Goal: Task Accomplishment & Management: Complete application form

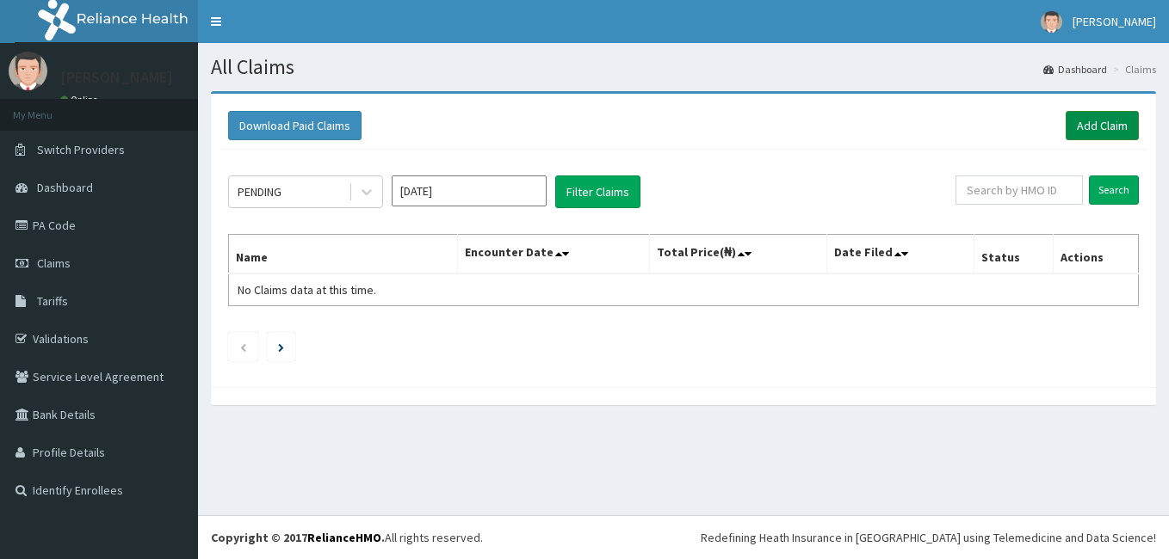
click at [1097, 125] on link "Add Claim" at bounding box center [1101, 125] width 73 height 29
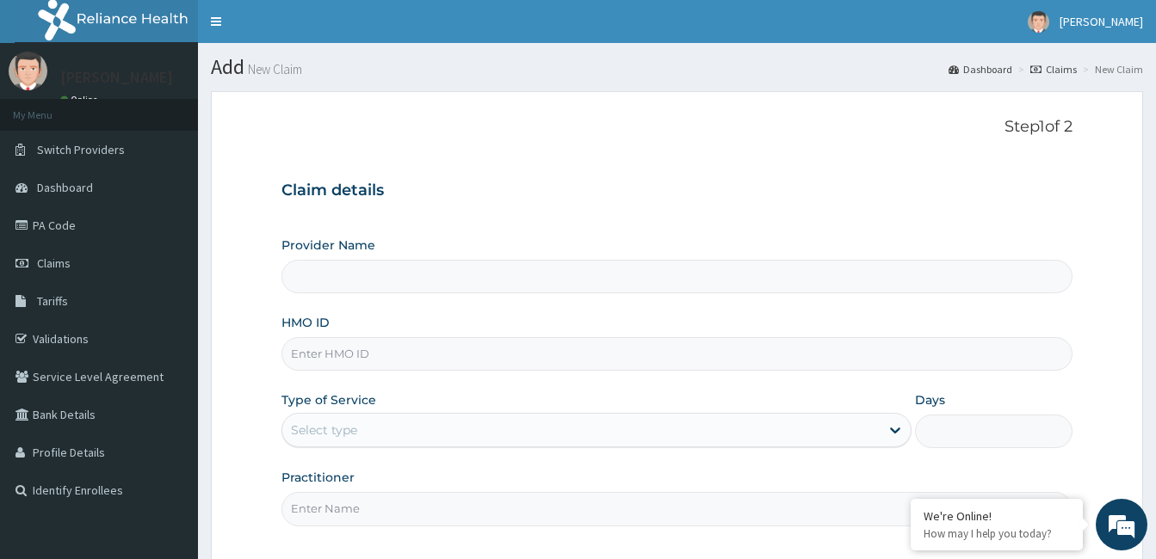
type input "[GEOGRAPHIC_DATA]"
click at [477, 354] on input "HMO ID" at bounding box center [676, 354] width 791 height 34
type input "slb/10789/a"
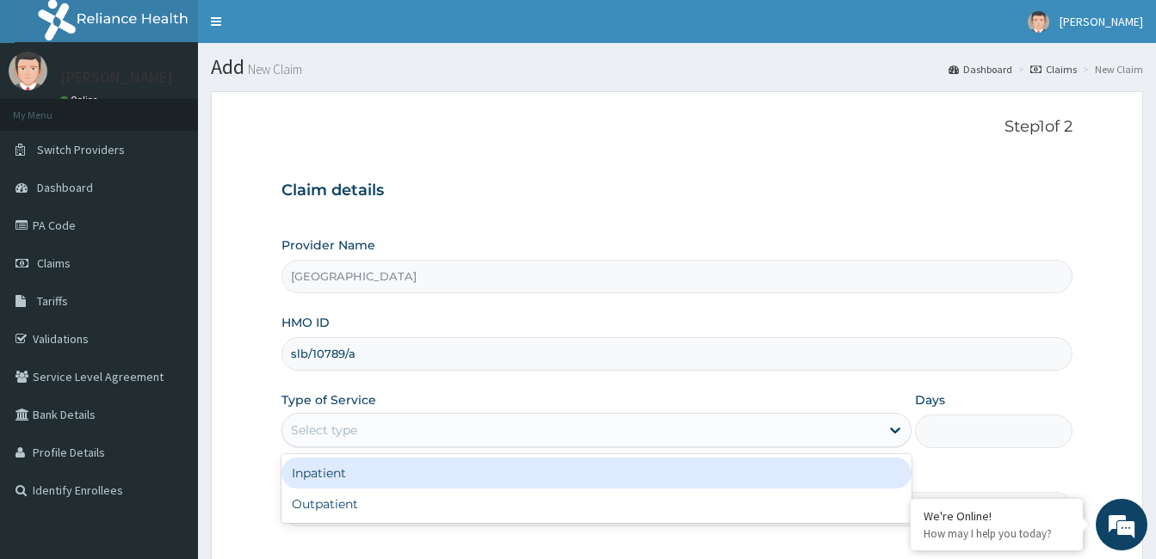
click at [474, 437] on div "Select type" at bounding box center [580, 430] width 597 height 28
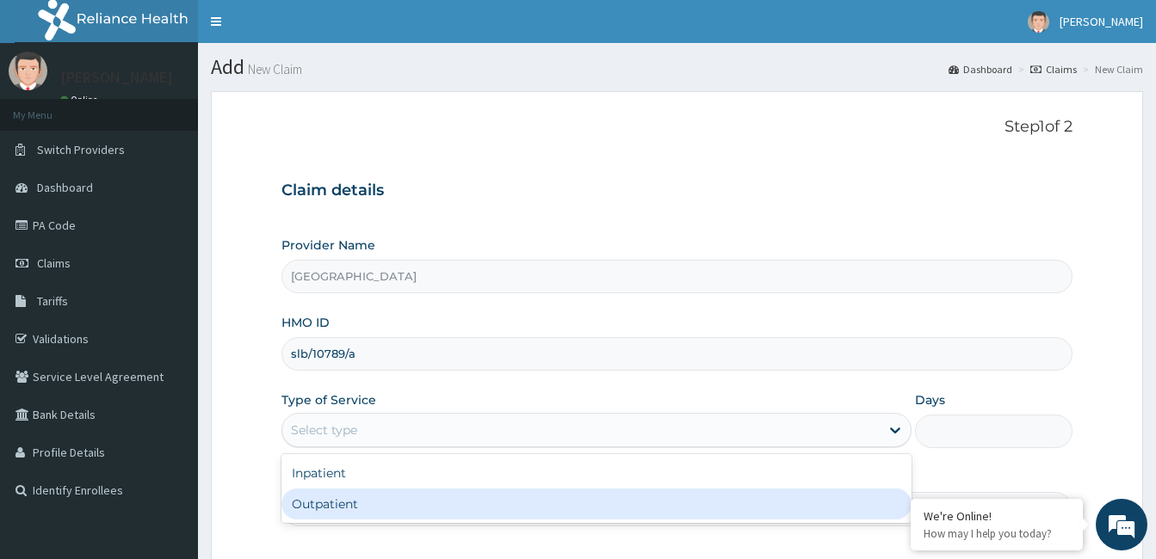
click at [467, 504] on div "Outpatient" at bounding box center [596, 504] width 630 height 31
type input "1"
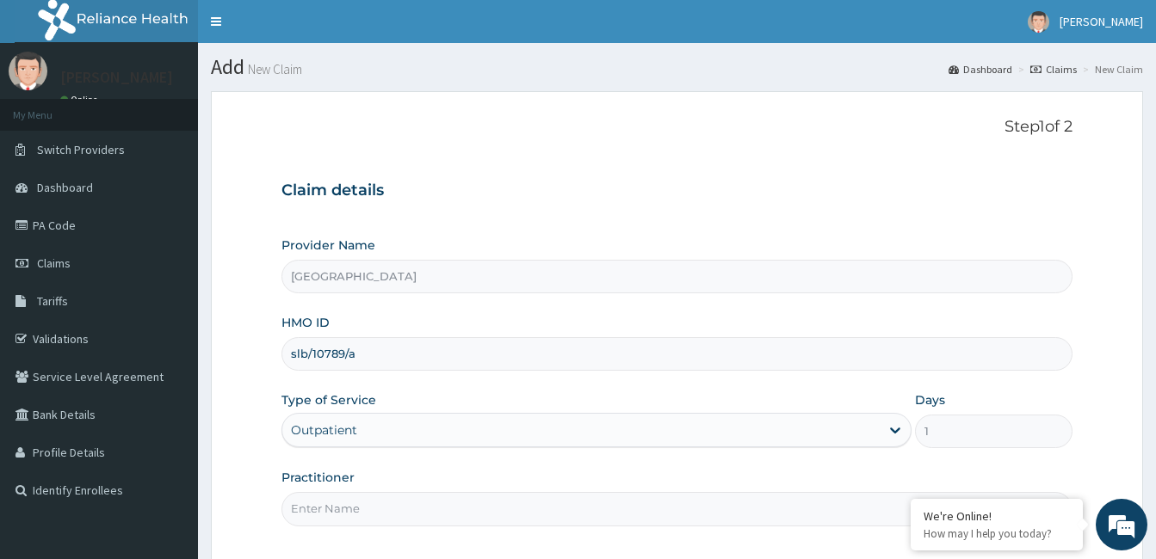
click at [528, 511] on input "Practitioner" at bounding box center [676, 509] width 791 height 34
type input "dr bamidele oluyole"
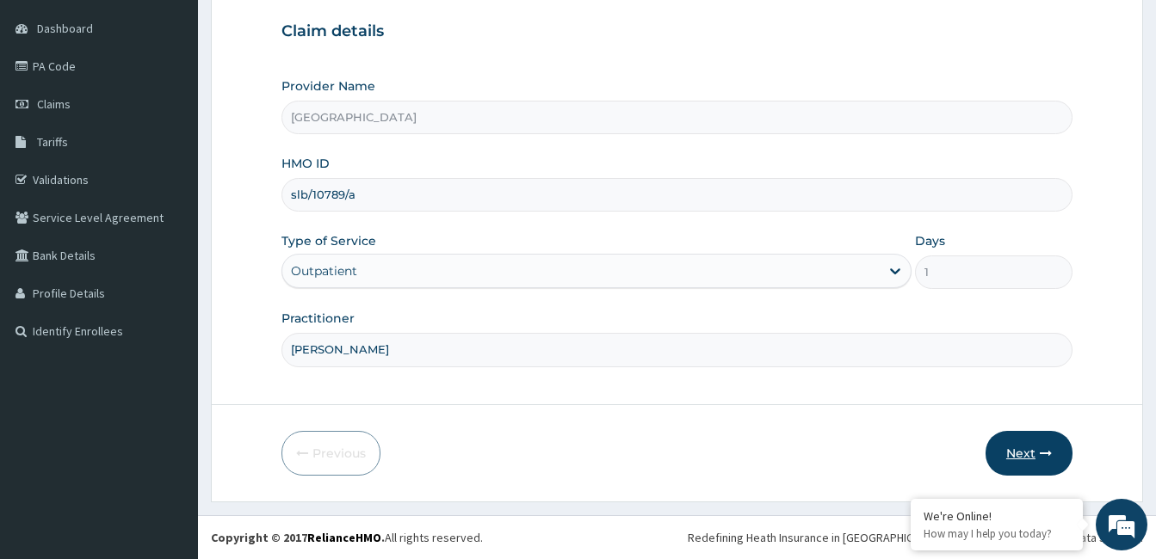
click at [1018, 453] on button "Next" at bounding box center [1028, 453] width 87 height 45
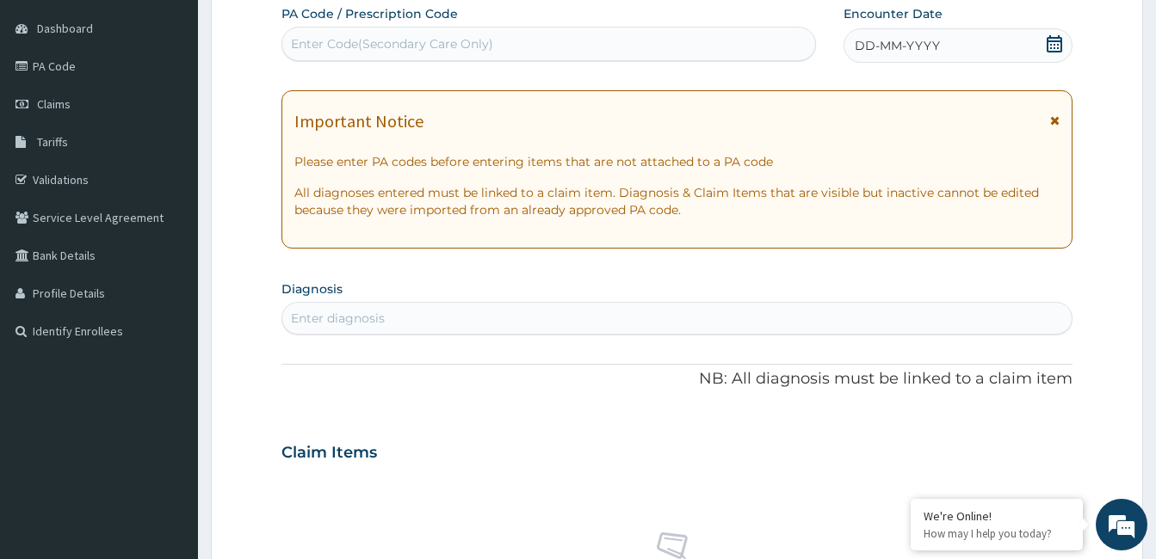
click at [1049, 40] on icon at bounding box center [1053, 43] width 15 height 17
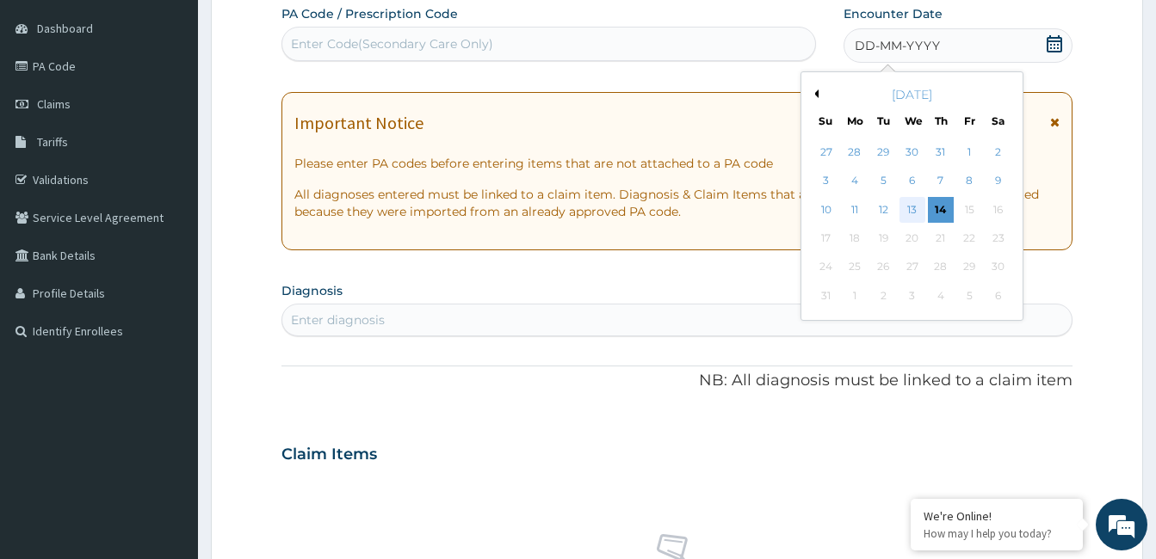
click at [910, 207] on div "13" at bounding box center [911, 210] width 26 height 26
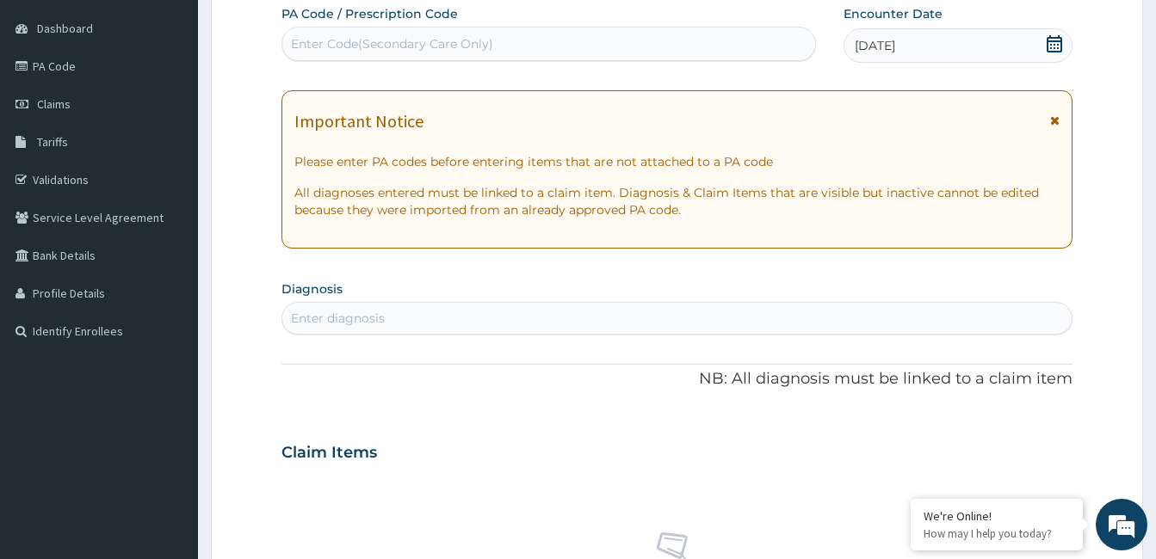
click at [377, 315] on div "Enter diagnosis" at bounding box center [338, 318] width 94 height 17
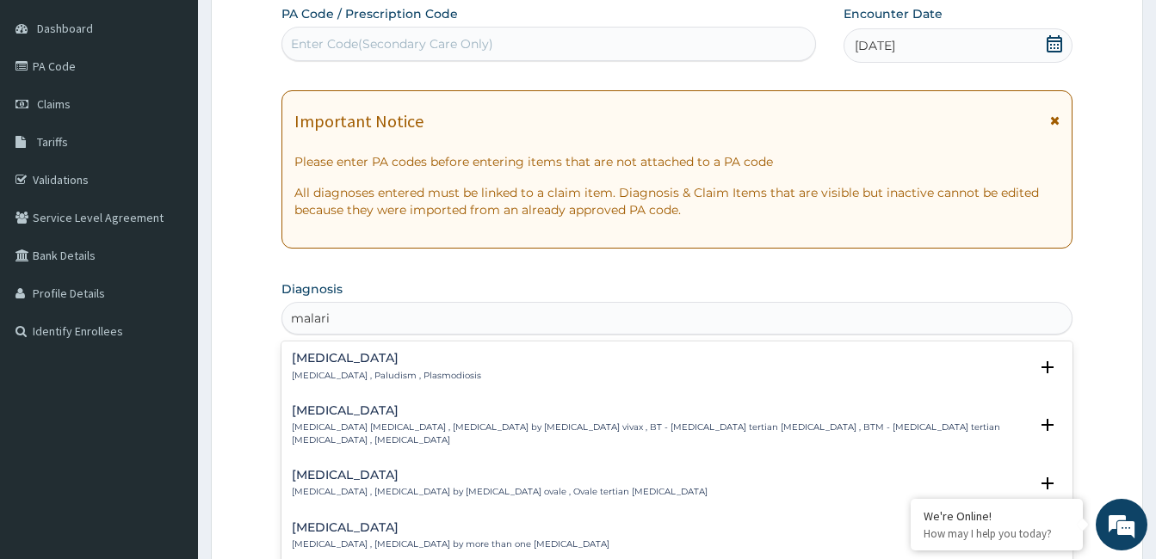
type input "malaria"
click at [307, 361] on h4 "Malaria" at bounding box center [386, 358] width 189 height 13
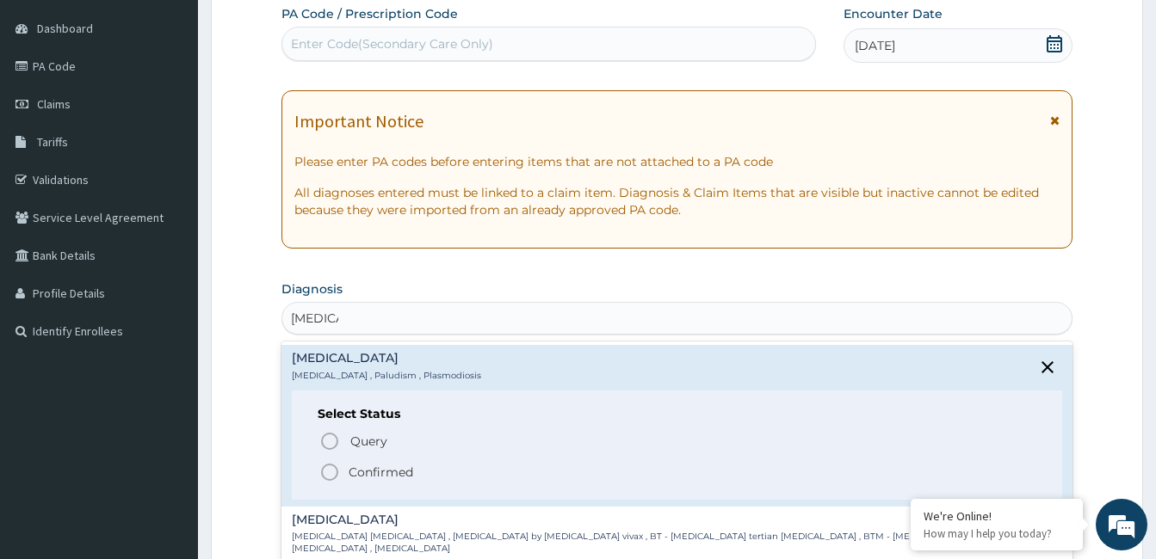
click at [330, 470] on icon "status option filled" at bounding box center [329, 472] width 21 height 21
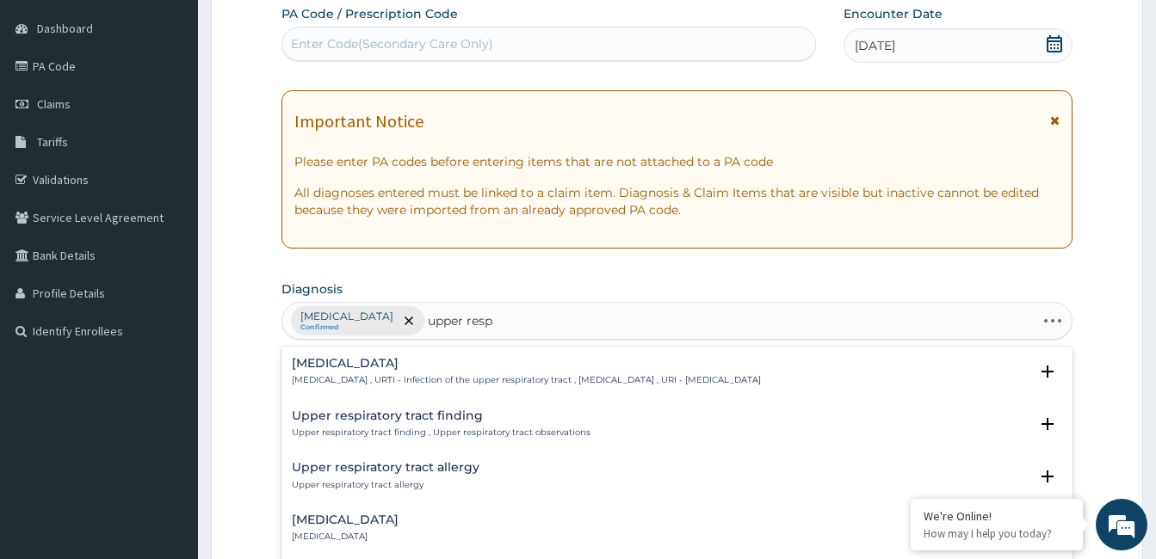
type input "upper respi"
click at [354, 361] on h4 "Upper respiratory infection" at bounding box center [526, 363] width 469 height 13
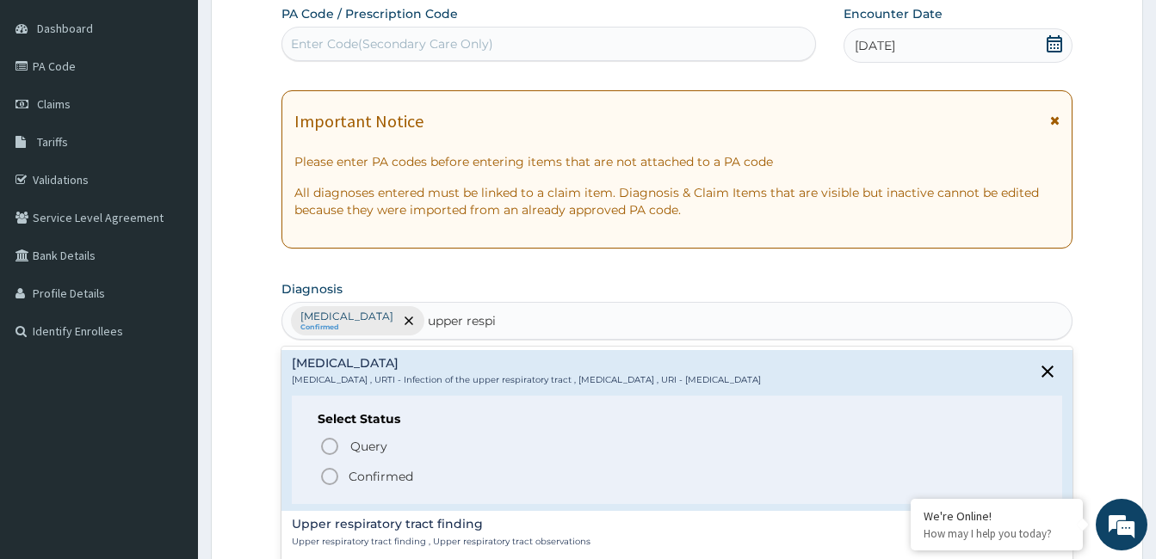
click at [324, 477] on icon "status option filled" at bounding box center [329, 476] width 21 height 21
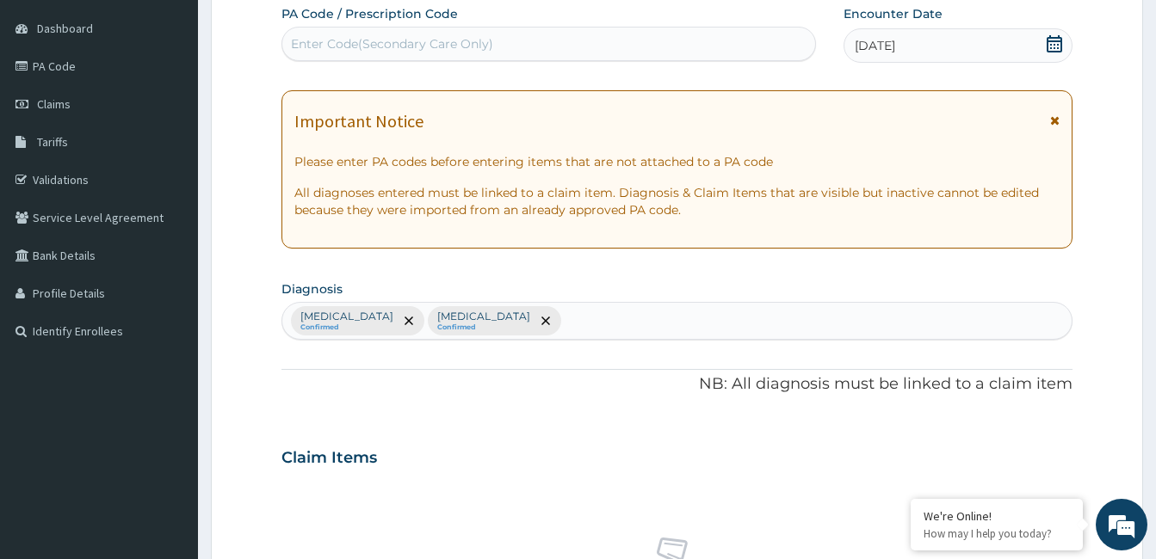
scroll to position [648, 0]
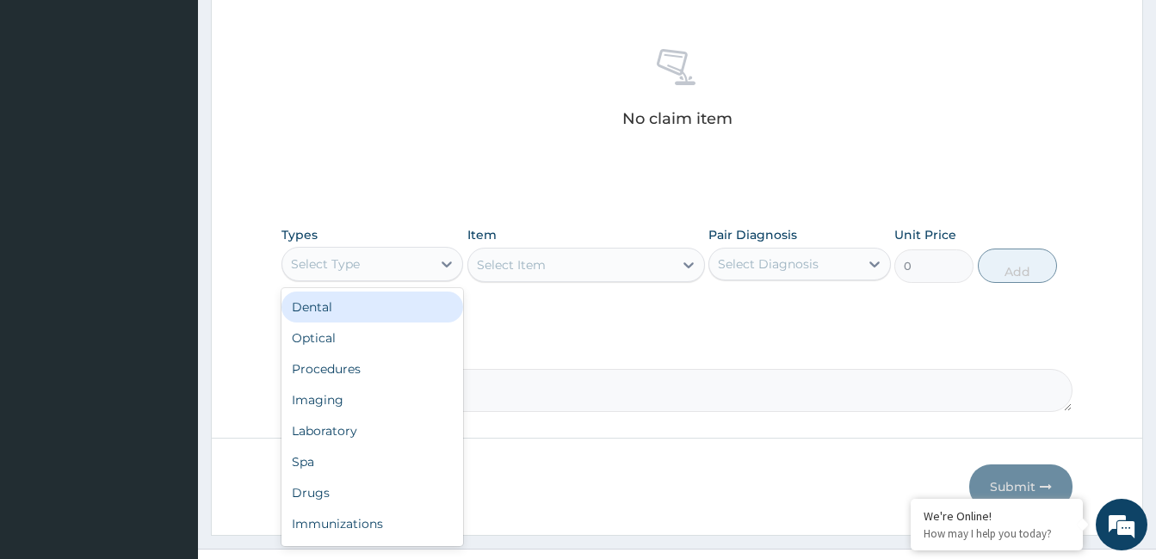
click at [377, 258] on div "Select Type" at bounding box center [356, 264] width 149 height 28
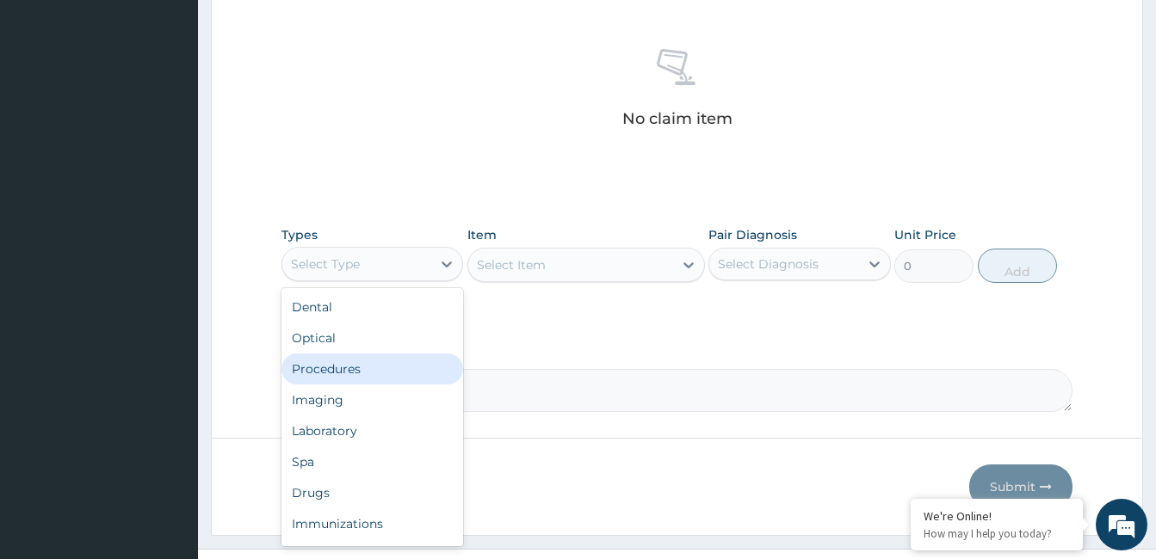
click at [394, 362] on div "Procedures" at bounding box center [372, 369] width 182 height 31
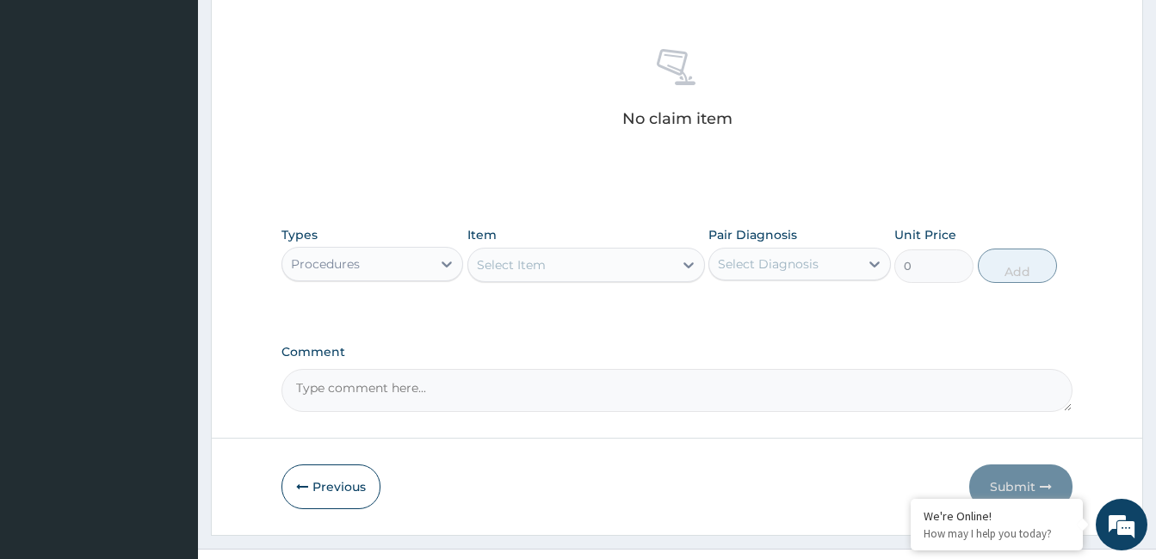
click at [622, 262] on div "Select Item" at bounding box center [570, 265] width 205 height 28
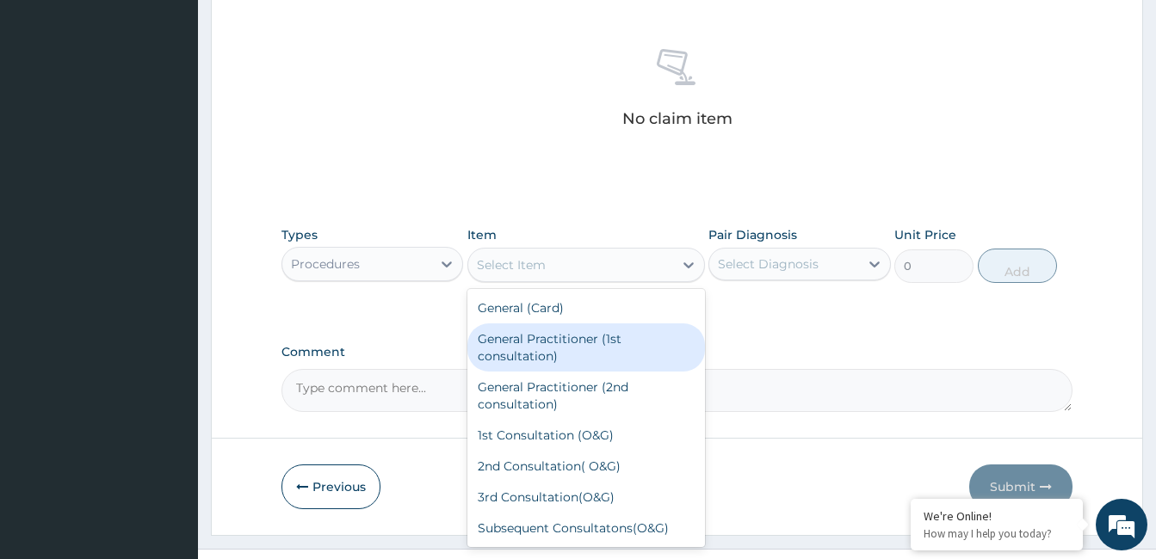
click at [622, 339] on div "General Practitioner (1st consultation)" at bounding box center [586, 348] width 238 height 48
type input "1500"
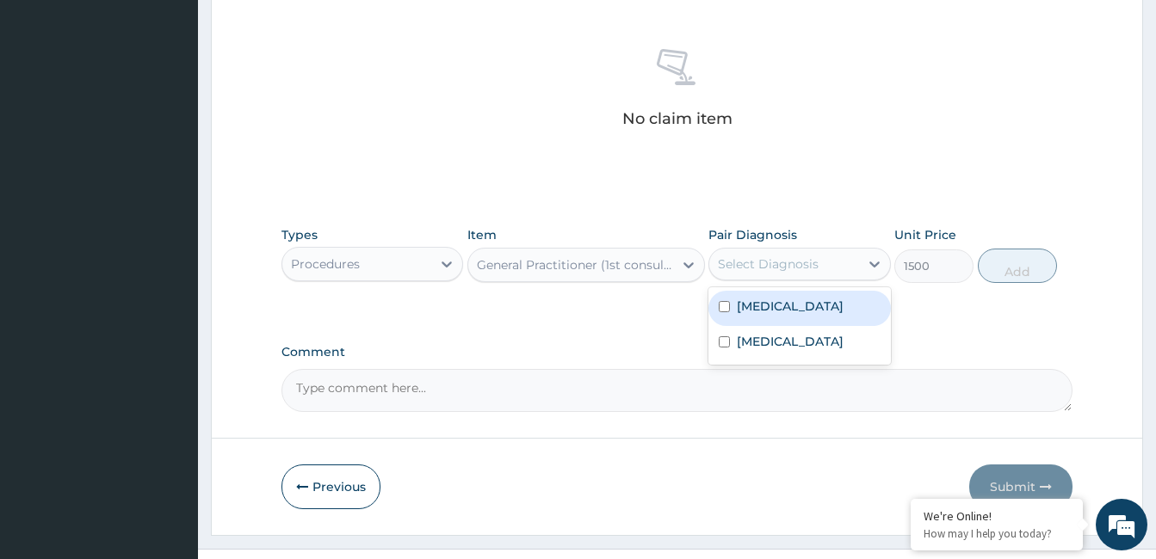
click at [788, 266] on div "Select Diagnosis" at bounding box center [768, 264] width 101 height 17
click at [794, 306] on div "Malaria" at bounding box center [799, 308] width 182 height 35
checkbox input "true"
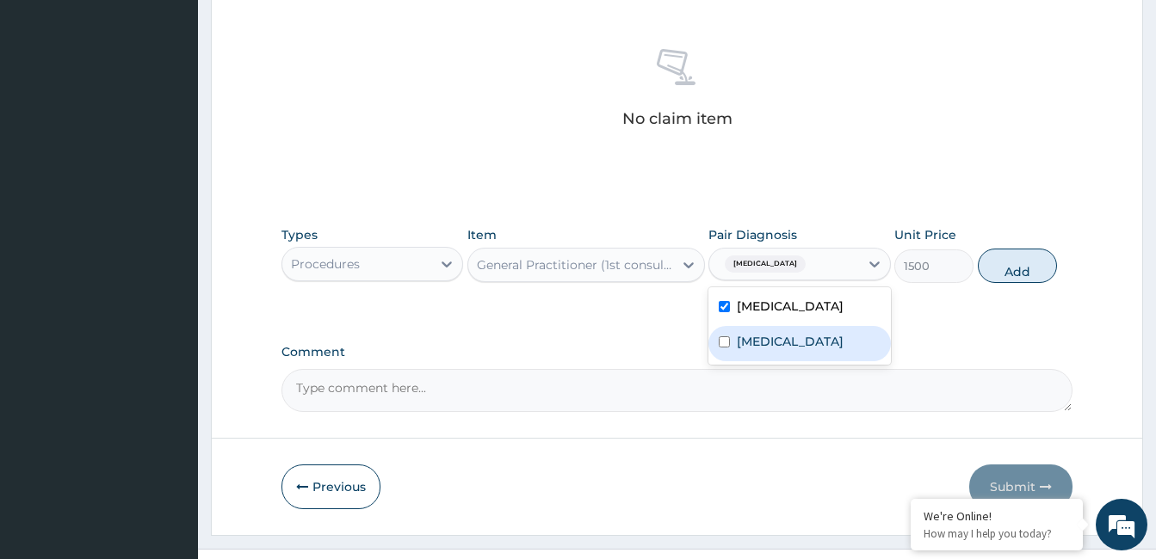
click at [809, 350] on label "Upper respiratory infection" at bounding box center [790, 341] width 107 height 17
checkbox input "true"
click at [1027, 262] on button "Add" at bounding box center [1017, 266] width 79 height 34
type input "0"
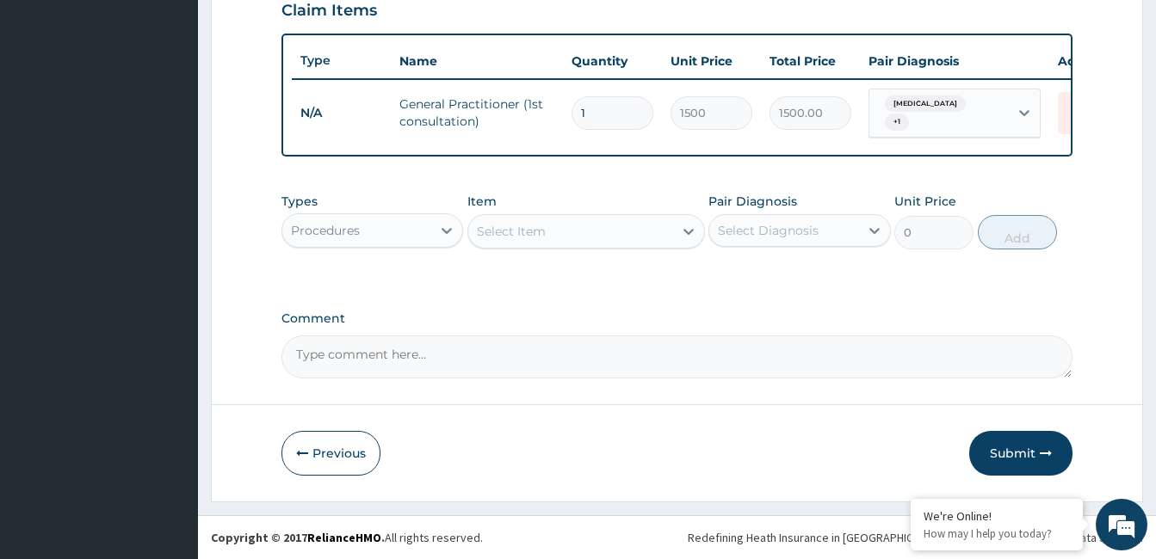
scroll to position [613, 0]
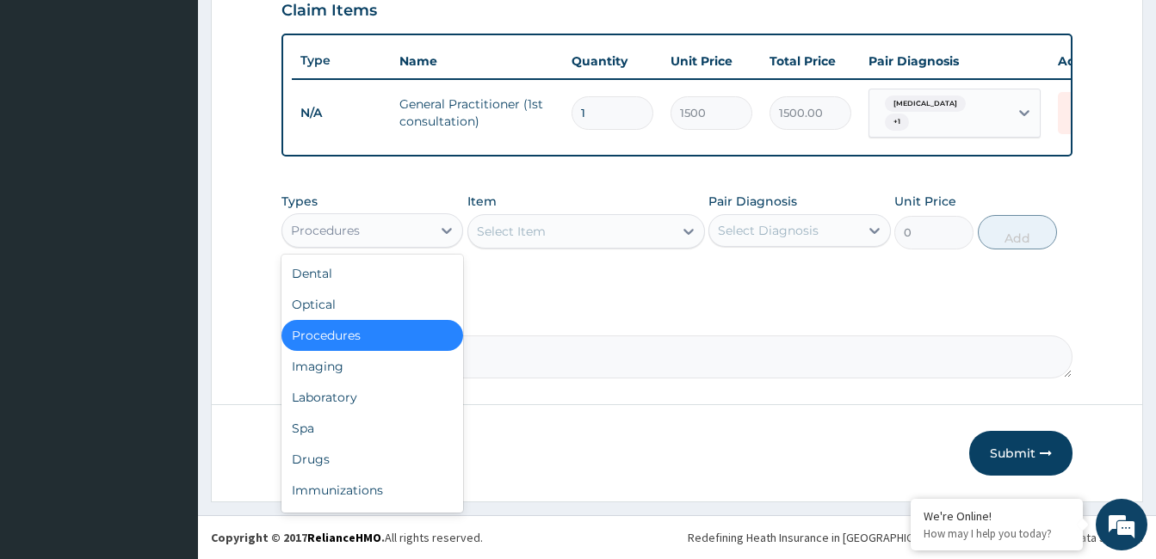
click at [398, 220] on div "Procedures" at bounding box center [356, 231] width 149 height 28
click at [389, 393] on div "Laboratory" at bounding box center [372, 397] width 182 height 31
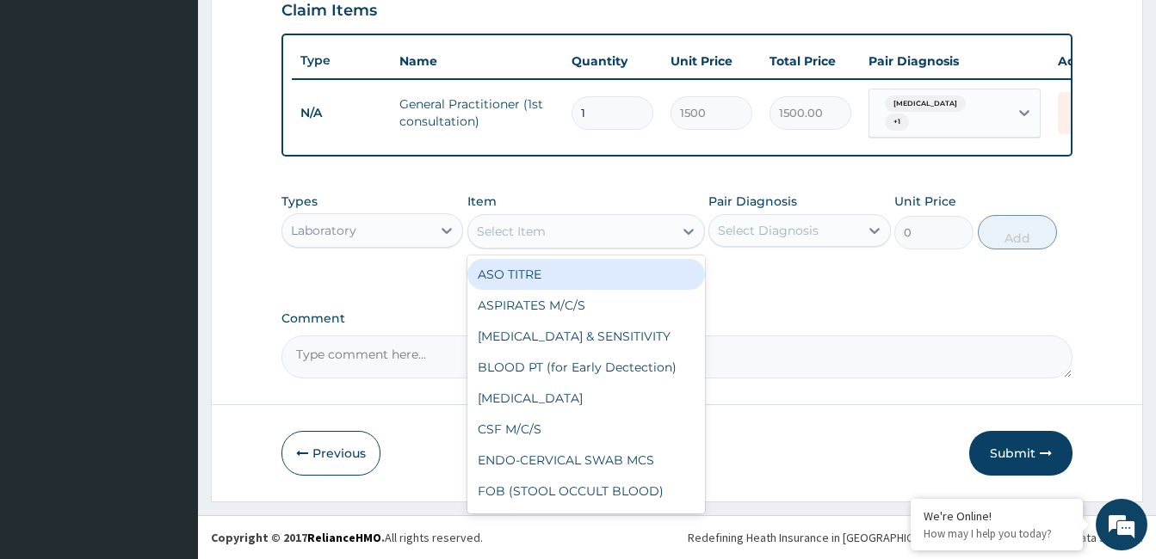
click at [620, 238] on div "Select Item" at bounding box center [570, 232] width 205 height 28
type input "mp"
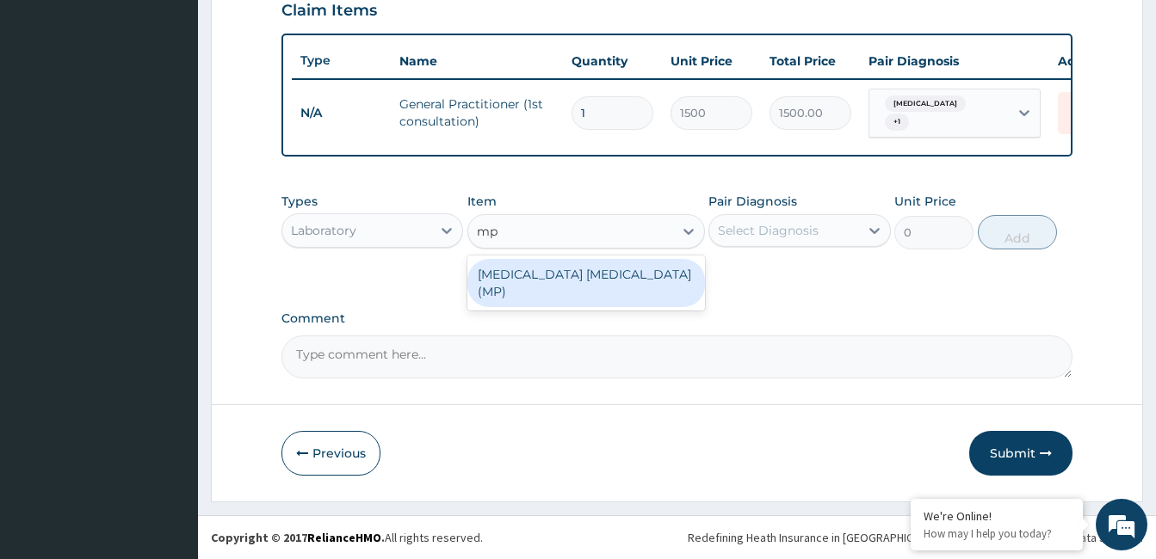
click at [639, 275] on div "MALARIA PARASITE (MP)" at bounding box center [586, 283] width 238 height 48
type input "560"
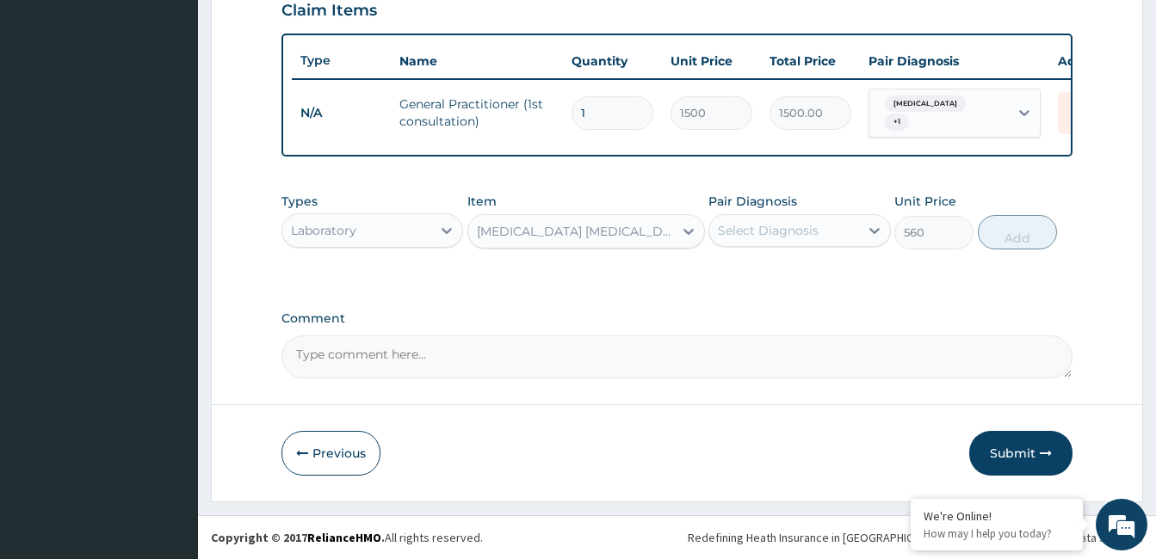
click at [841, 217] on div "Select Diagnosis" at bounding box center [783, 231] width 149 height 28
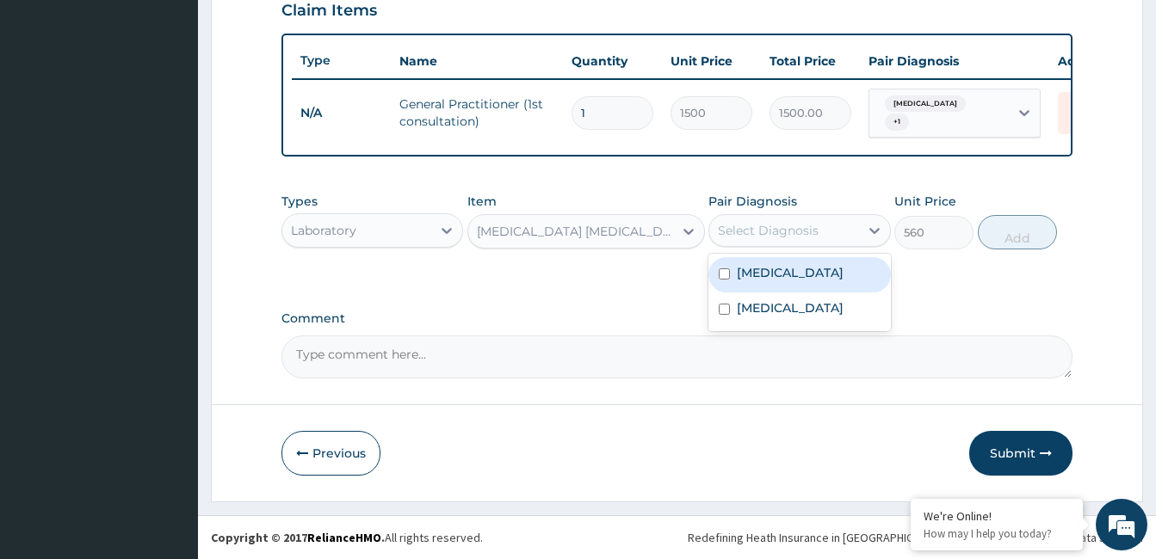
click at [830, 269] on div "Malaria" at bounding box center [799, 274] width 182 height 35
checkbox input "true"
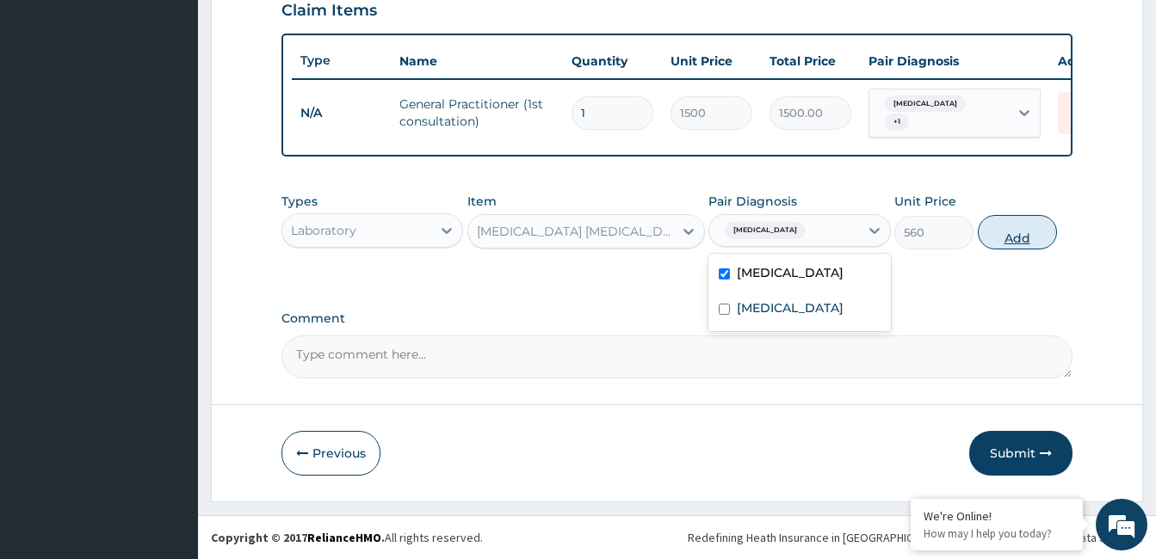
click at [1014, 237] on button "Add" at bounding box center [1017, 232] width 79 height 34
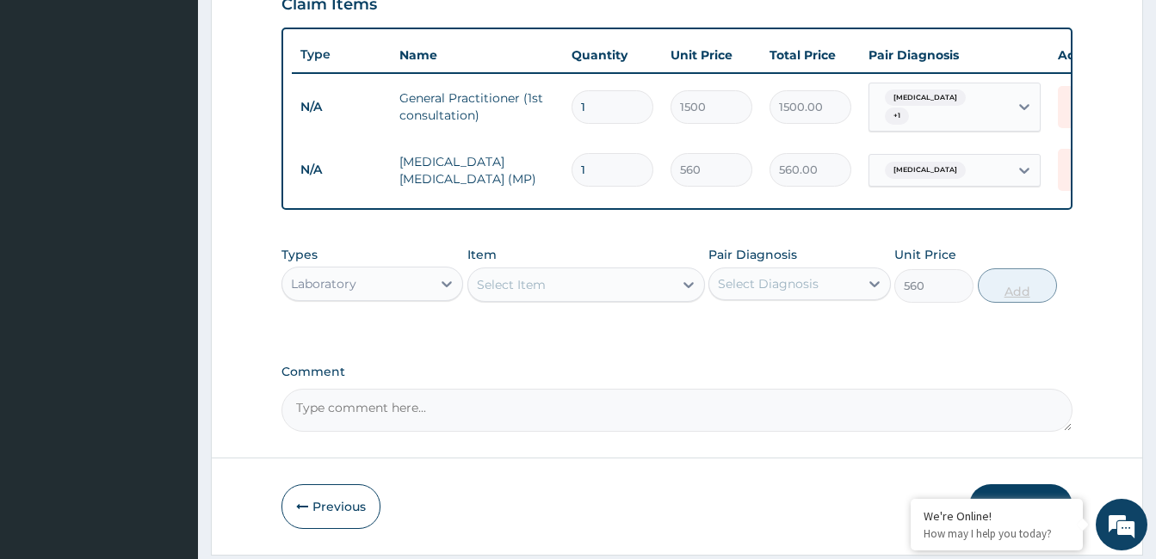
type input "0"
click at [435, 282] on div at bounding box center [446, 283] width 31 height 31
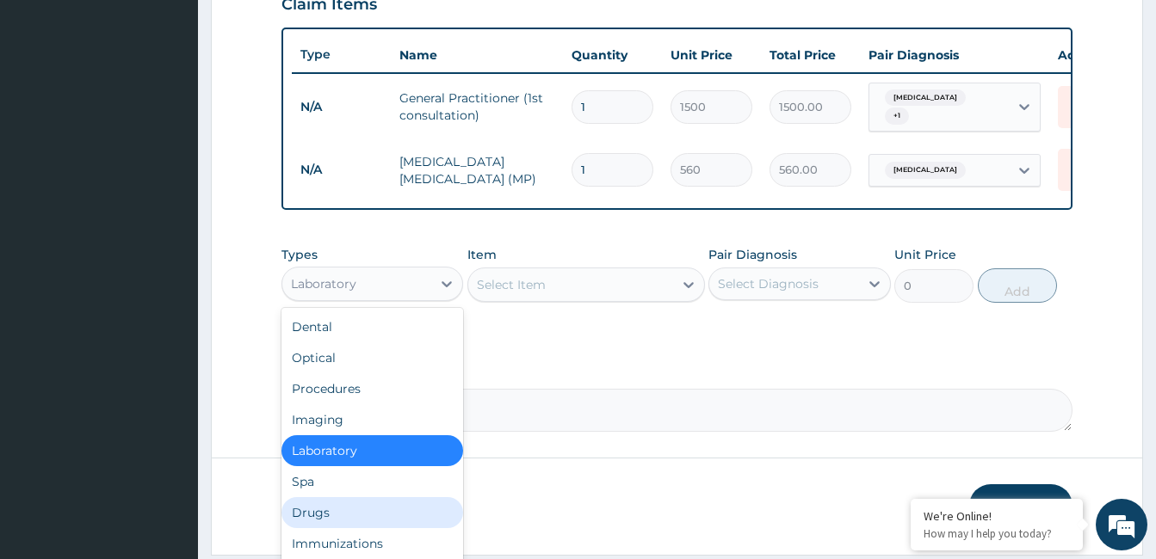
click at [367, 519] on div "Drugs" at bounding box center [372, 512] width 182 height 31
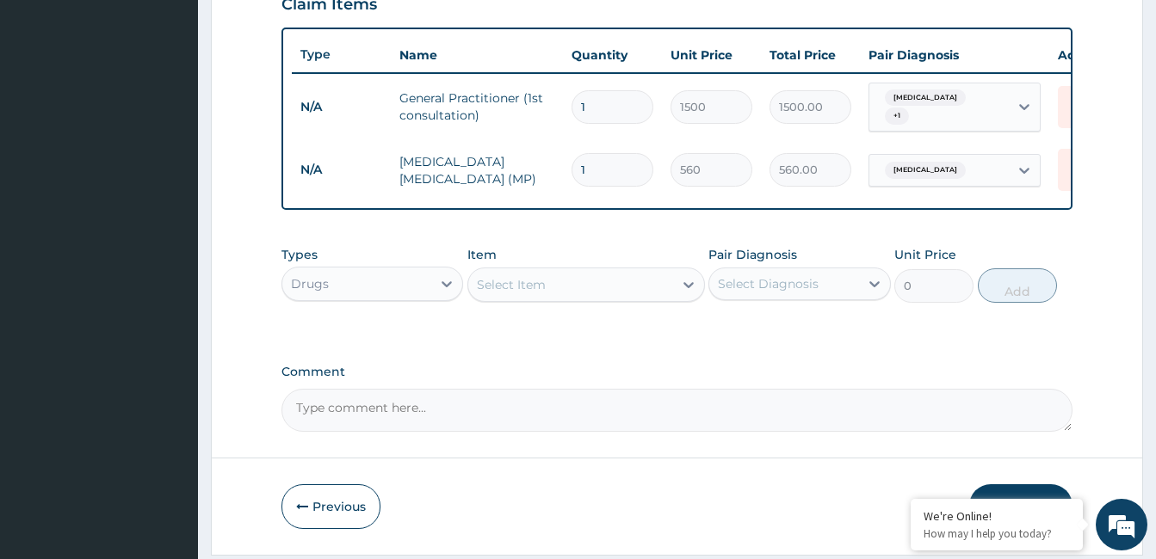
click at [624, 294] on div "Select Item" at bounding box center [570, 285] width 205 height 28
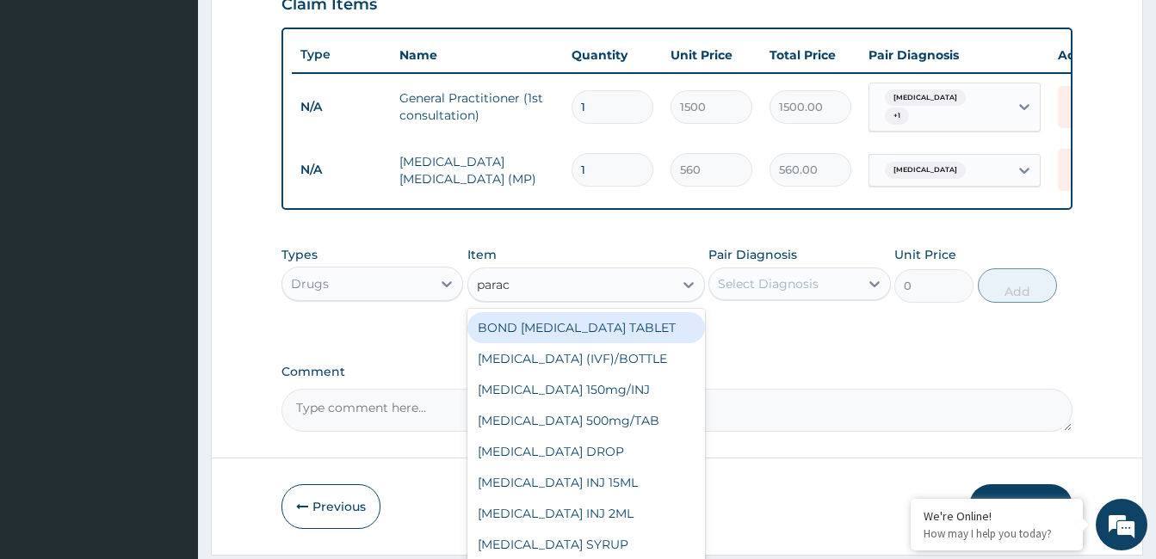
type input "parace"
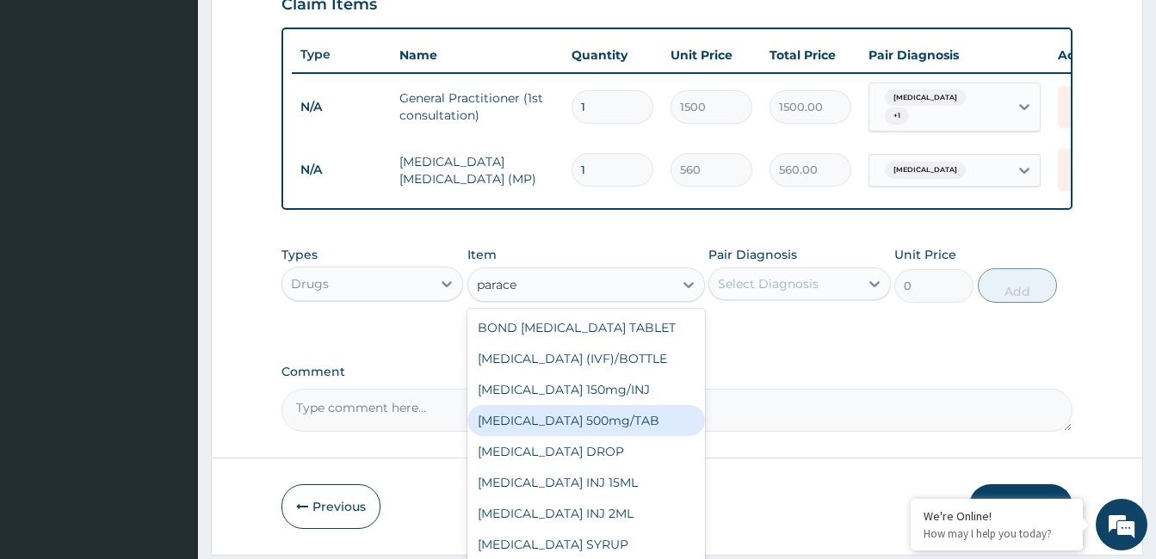
click at [617, 428] on div "PARACETAMOL 500mg/TAB" at bounding box center [586, 420] width 238 height 31
type input "5.25"
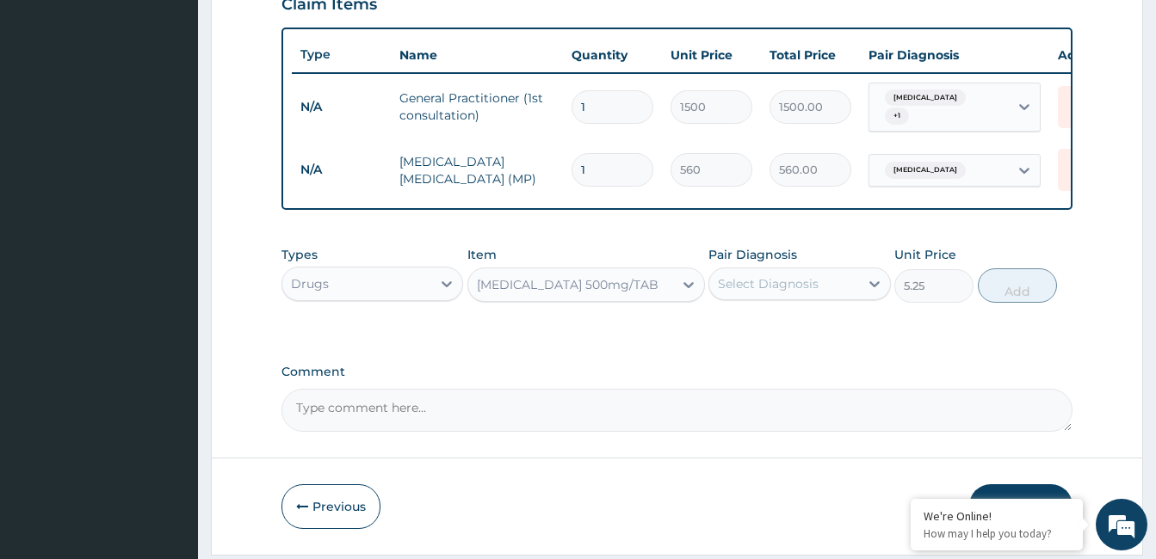
click at [826, 290] on div "Select Diagnosis" at bounding box center [783, 284] width 149 height 28
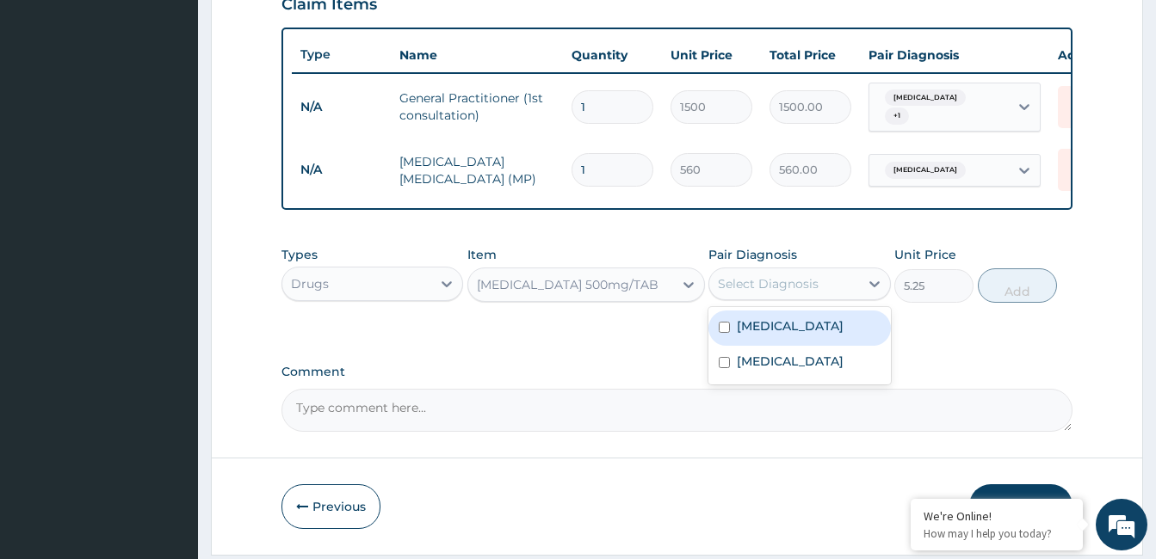
click at [819, 332] on div "Malaria" at bounding box center [799, 328] width 182 height 35
checkbox input "true"
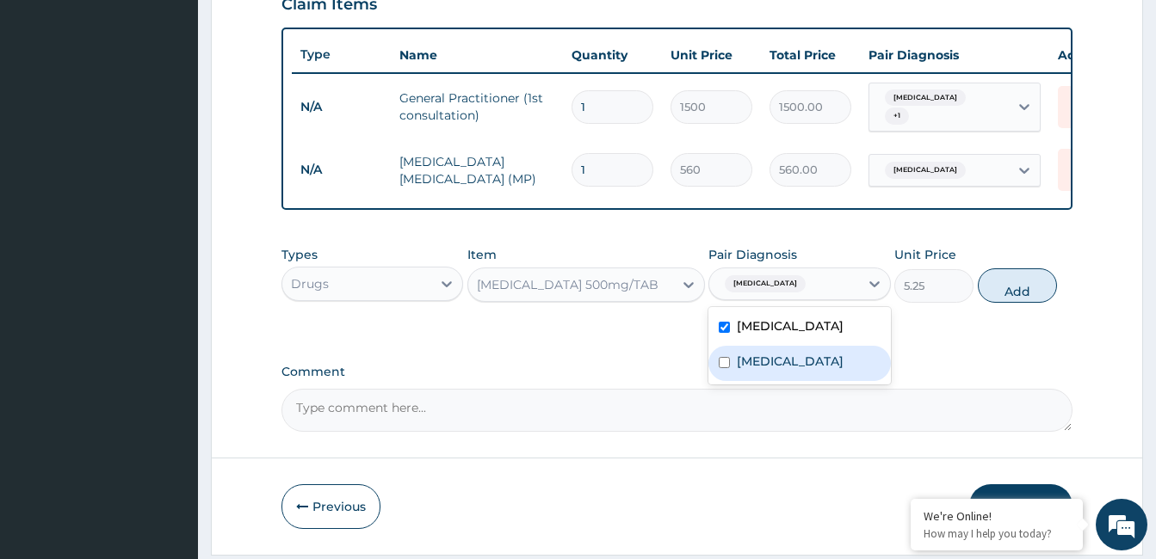
click at [821, 370] on label "Upper respiratory infection" at bounding box center [790, 361] width 107 height 17
checkbox input "true"
click at [1027, 275] on button "Add" at bounding box center [1017, 285] width 79 height 34
type input "0"
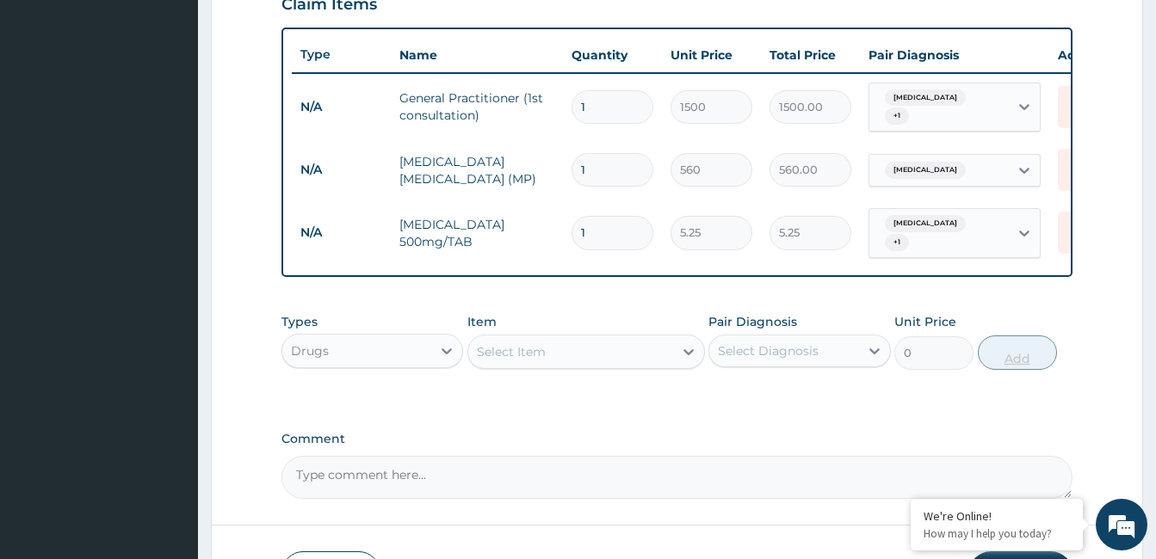
type input "18"
type input "94.50"
type input "18"
click at [519, 344] on div "Select Item" at bounding box center [511, 351] width 69 height 17
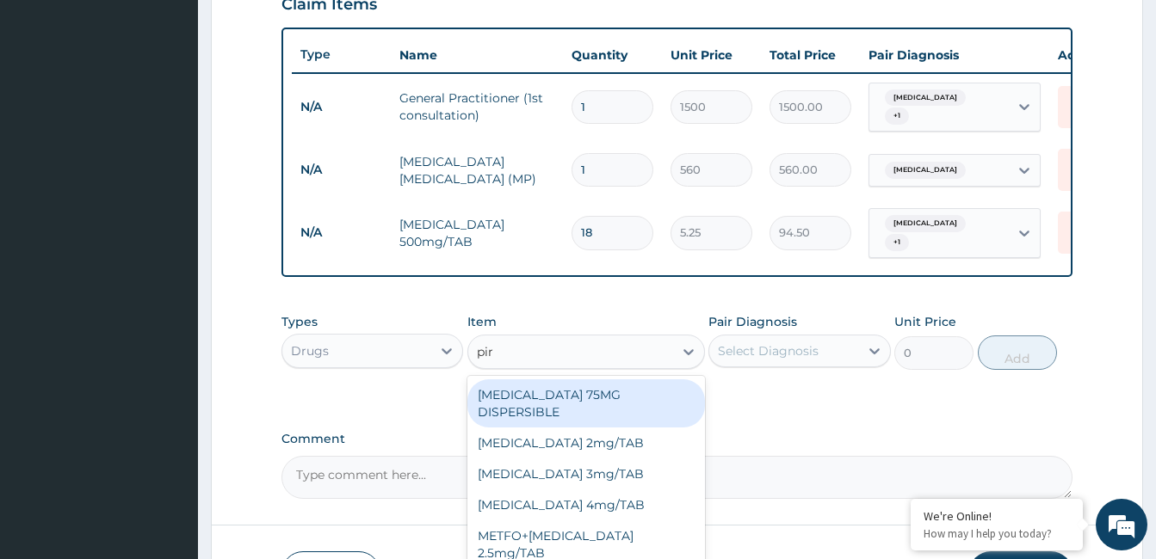
type input "piri"
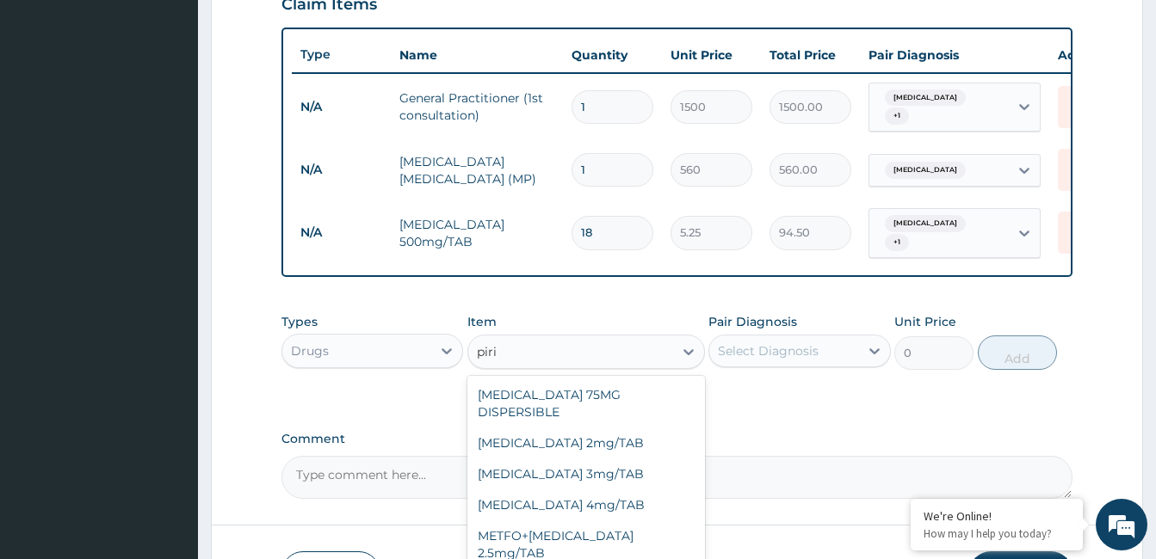
type input "5.25"
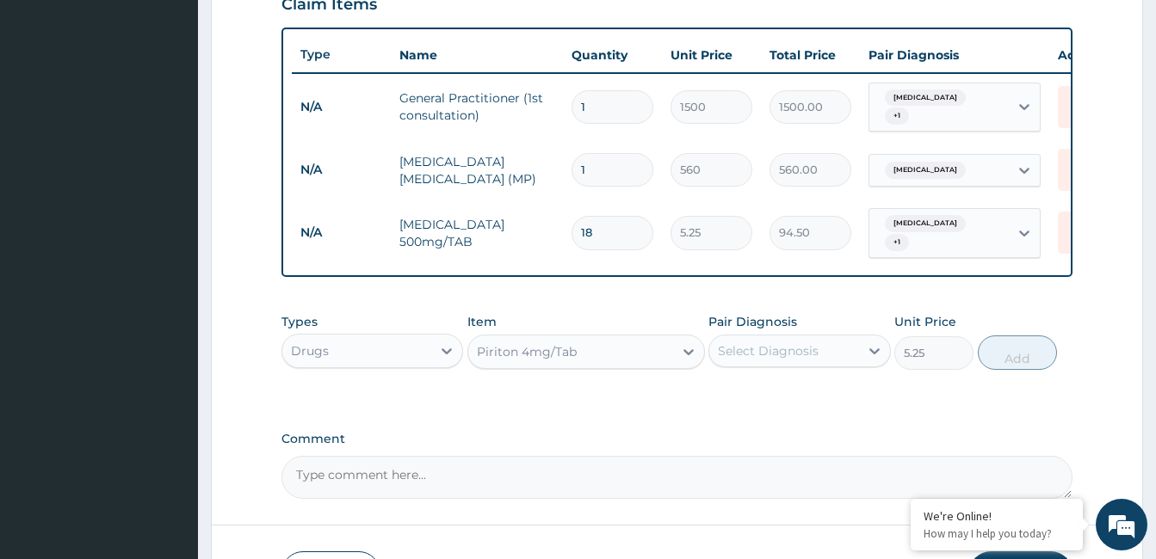
click at [830, 346] on div "Select Diagnosis" at bounding box center [783, 351] width 149 height 28
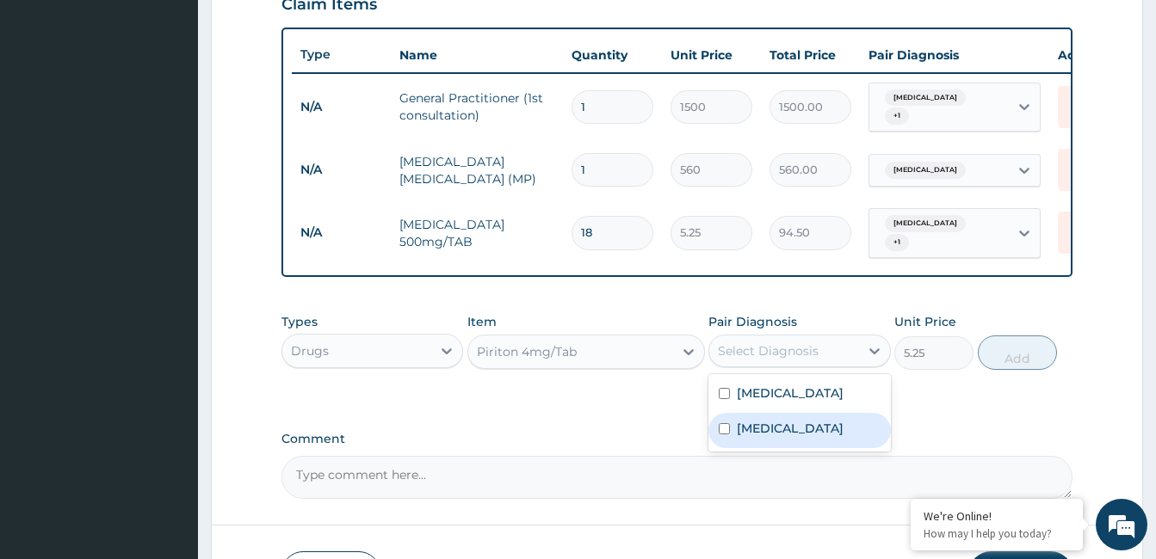
click at [840, 435] on label "Upper respiratory infection" at bounding box center [790, 428] width 107 height 17
checkbox input "true"
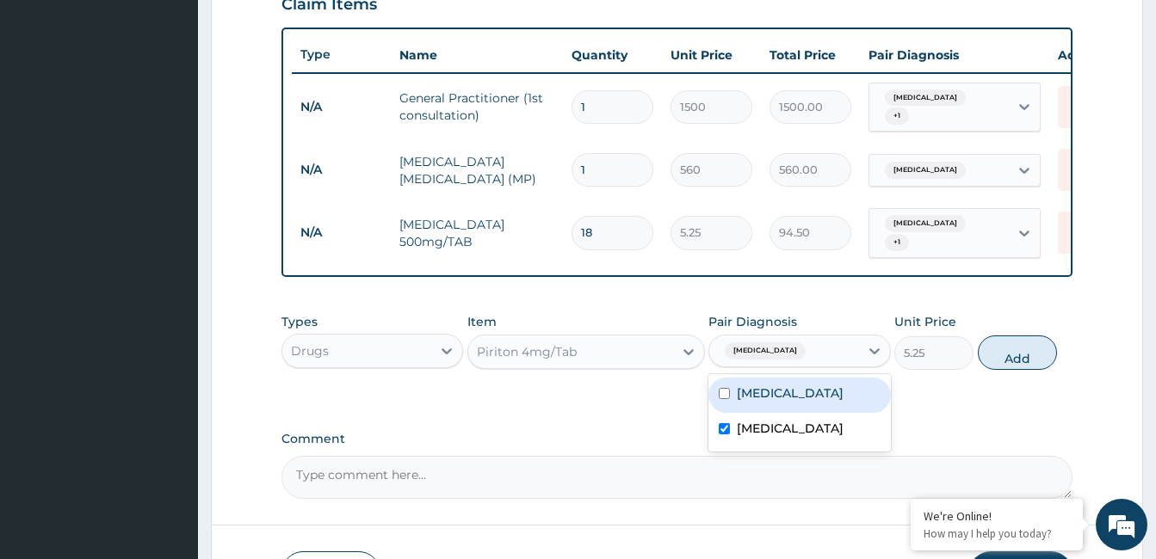
click at [838, 397] on div "Malaria" at bounding box center [799, 395] width 182 height 35
checkbox input "true"
click at [1019, 360] on button "Add" at bounding box center [1017, 353] width 79 height 34
type input "0"
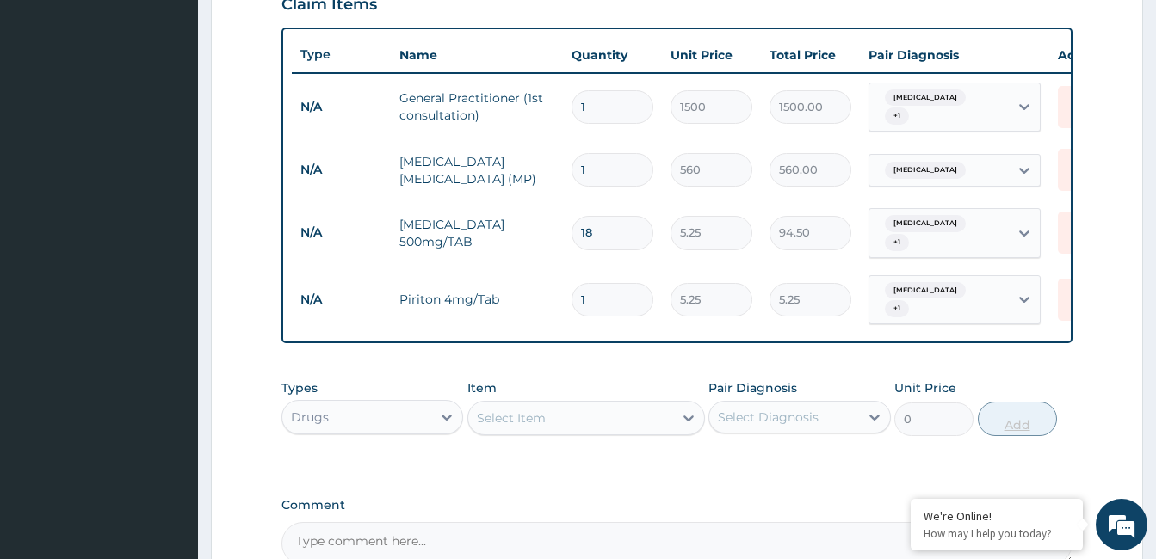
type input "0.00"
type input "4"
type input "21.00"
type input "4"
click at [550, 413] on div "Select Item" at bounding box center [570, 418] width 205 height 28
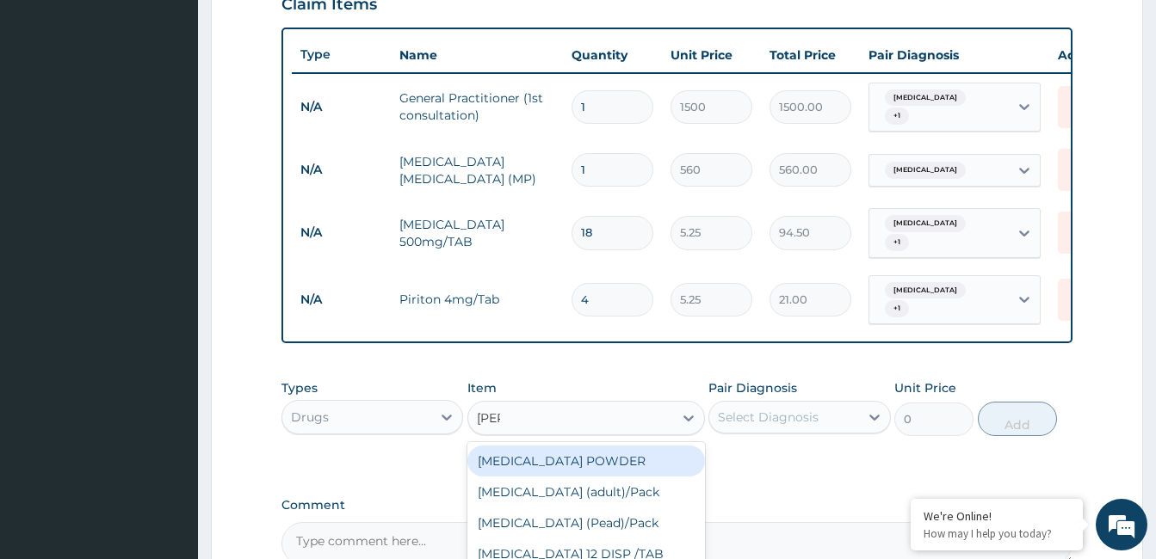
type input "coart"
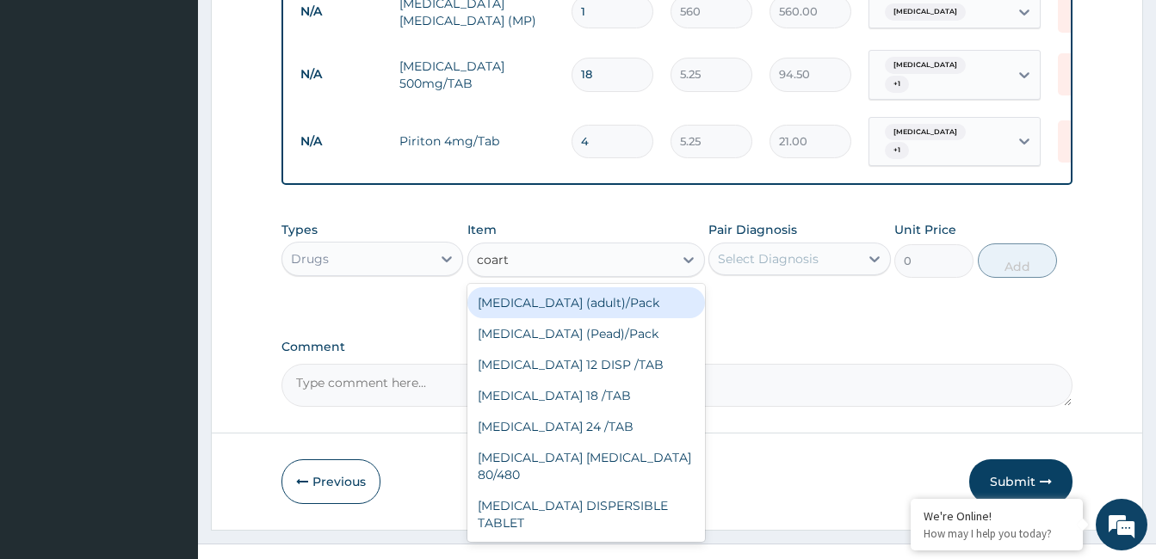
scroll to position [798, 0]
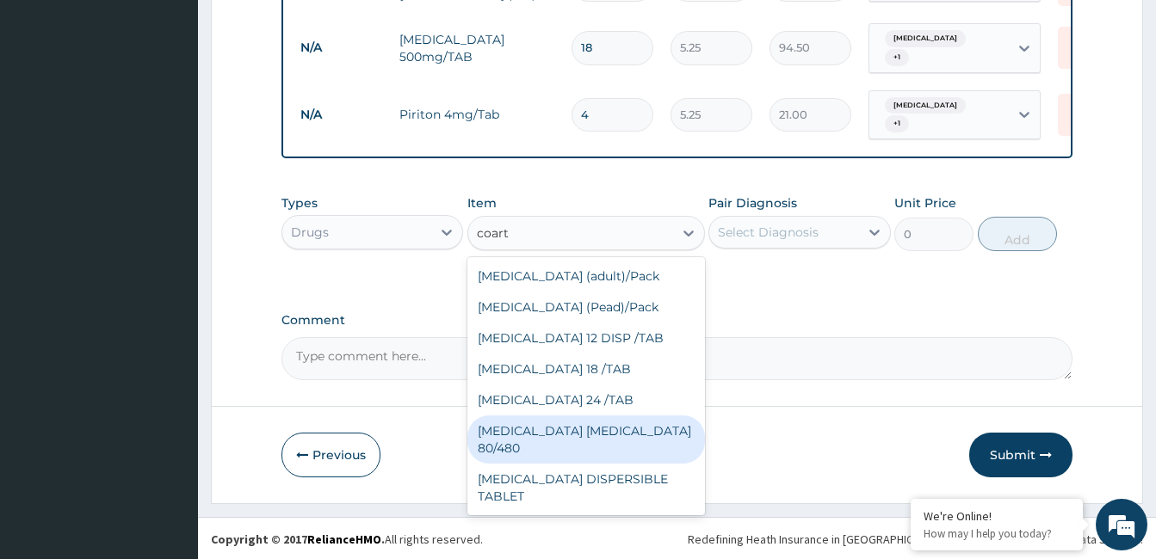
click at [668, 423] on div "COARTEM D TAB 80/480" at bounding box center [586, 440] width 238 height 48
type input "866.25"
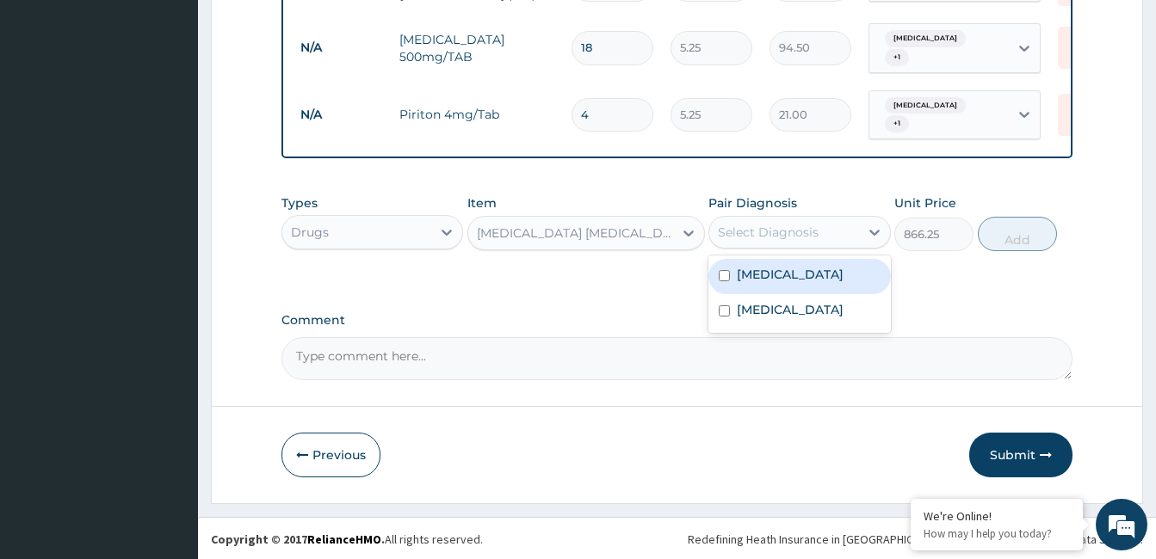
click at [836, 231] on div "Select Diagnosis" at bounding box center [783, 233] width 149 height 28
click at [836, 261] on div "Malaria" at bounding box center [799, 276] width 182 height 35
checkbox input "true"
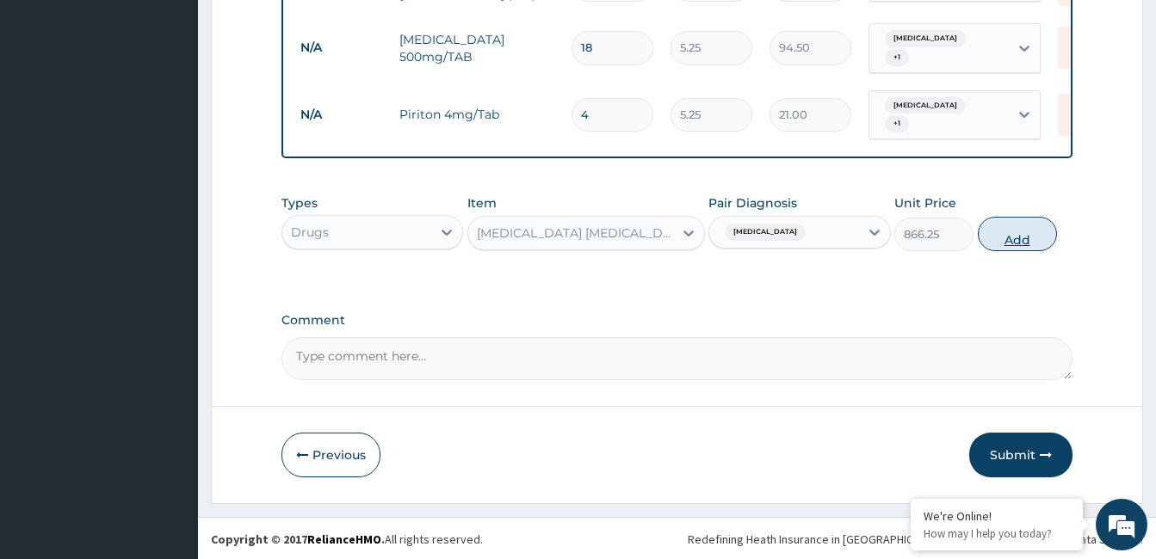
click at [1018, 232] on button "Add" at bounding box center [1017, 234] width 79 height 34
type input "0"
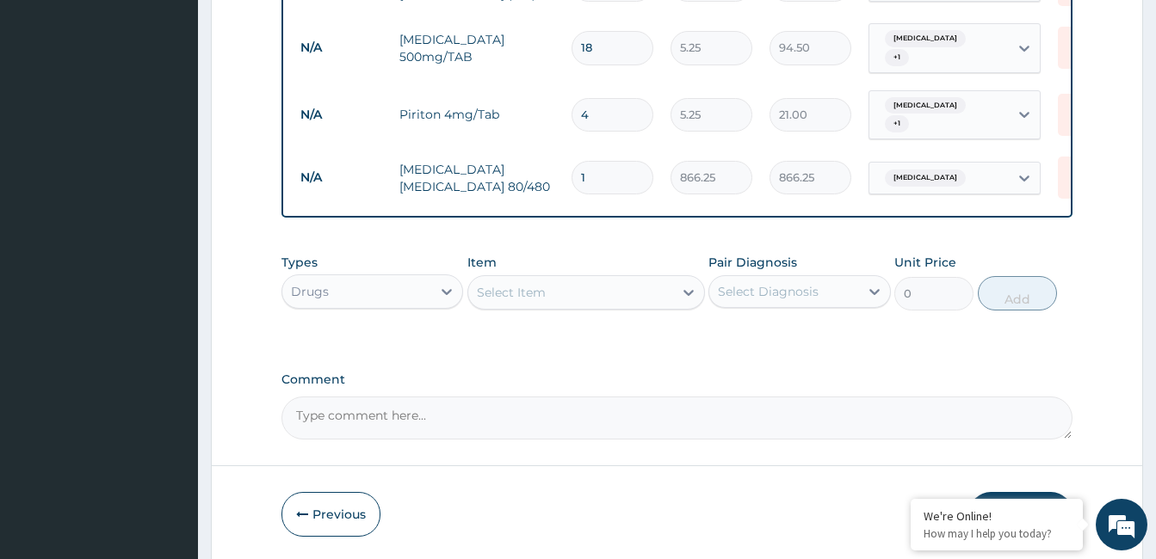
click at [540, 293] on div "Select Item" at bounding box center [511, 292] width 69 height 17
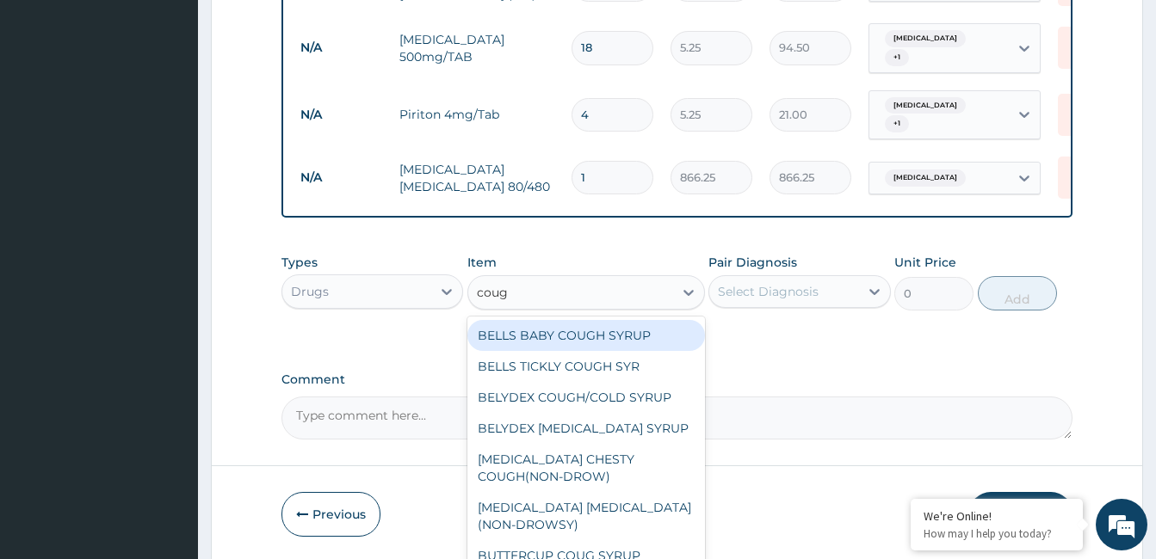
type input "cough"
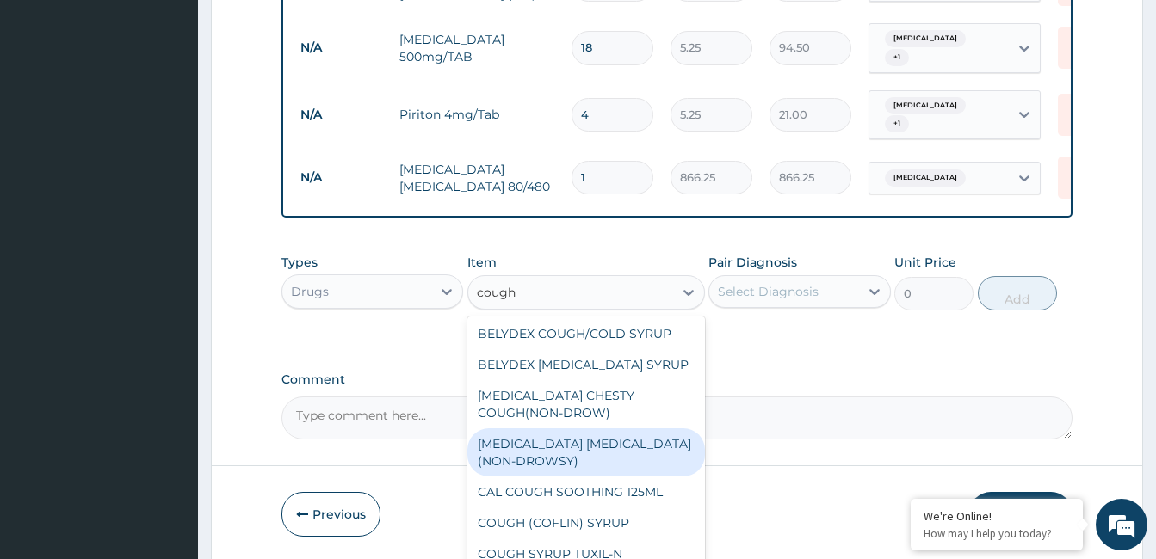
scroll to position [93, 0]
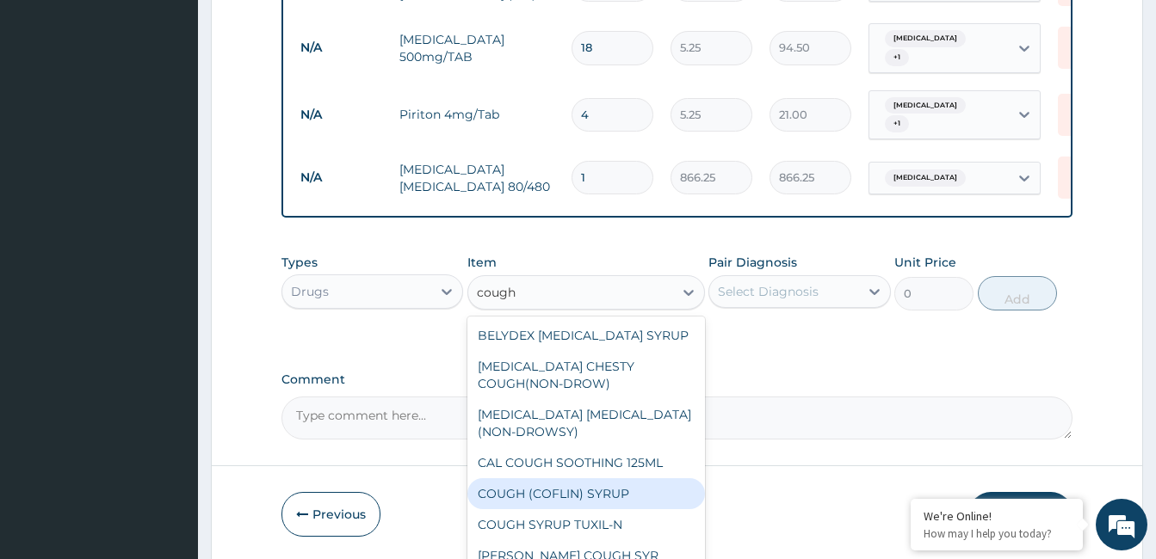
click at [656, 494] on div "COUGH (COFLIN) SYRUP" at bounding box center [586, 493] width 238 height 31
type input "157.5"
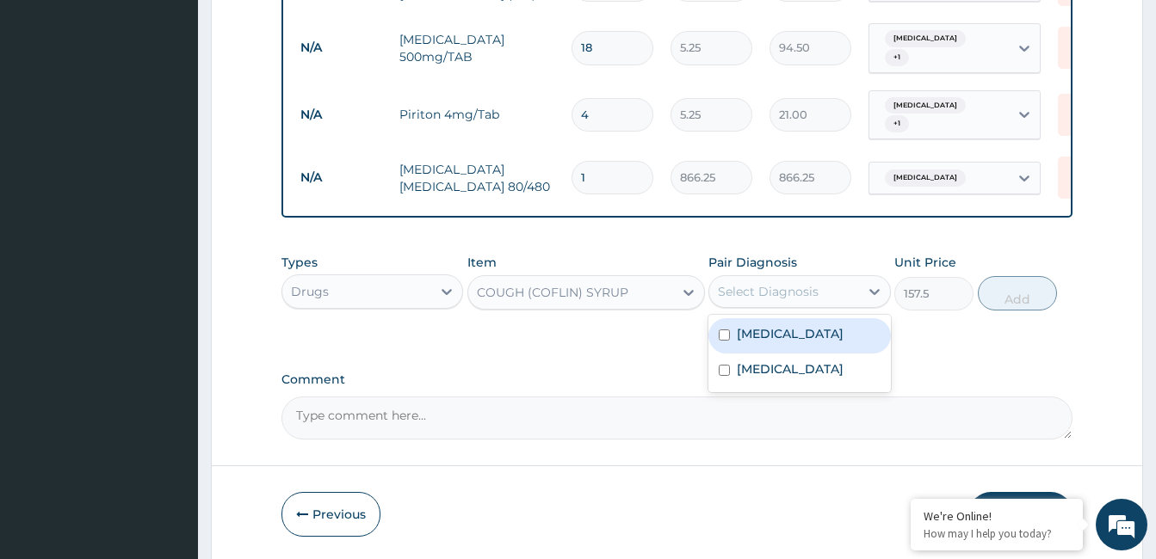
click at [826, 290] on div "Select Diagnosis" at bounding box center [783, 292] width 149 height 28
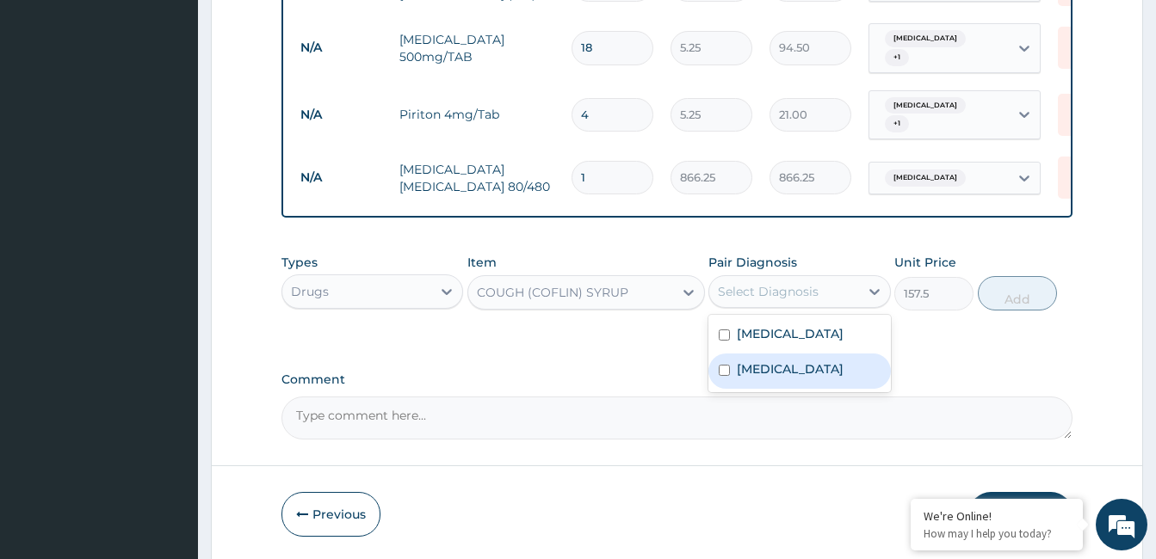
click at [821, 378] on label "Upper respiratory infection" at bounding box center [790, 369] width 107 height 17
checkbox input "true"
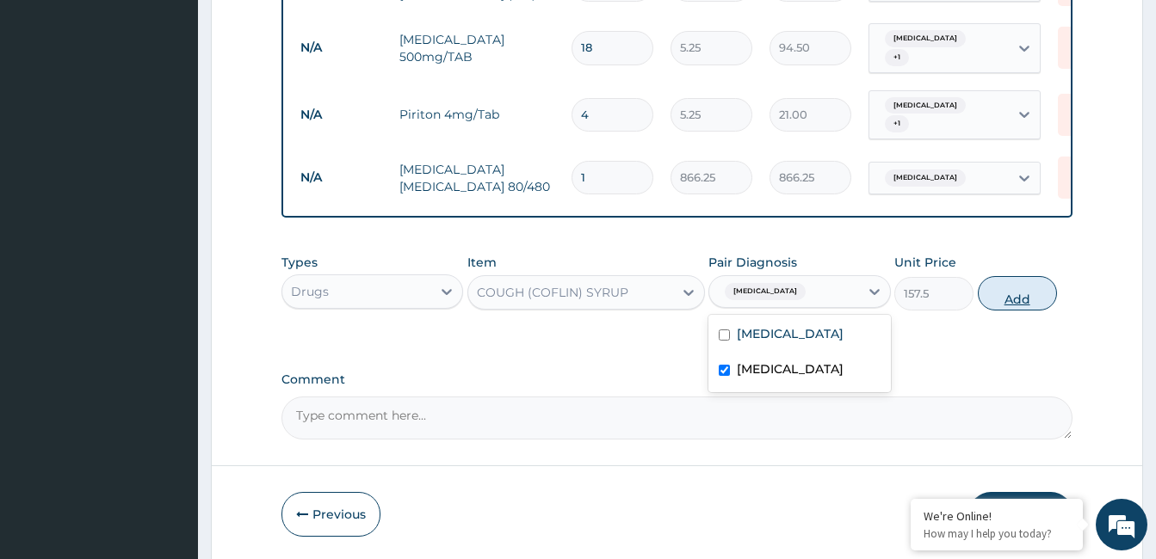
click at [1045, 283] on button "Add" at bounding box center [1017, 293] width 79 height 34
type input "0"
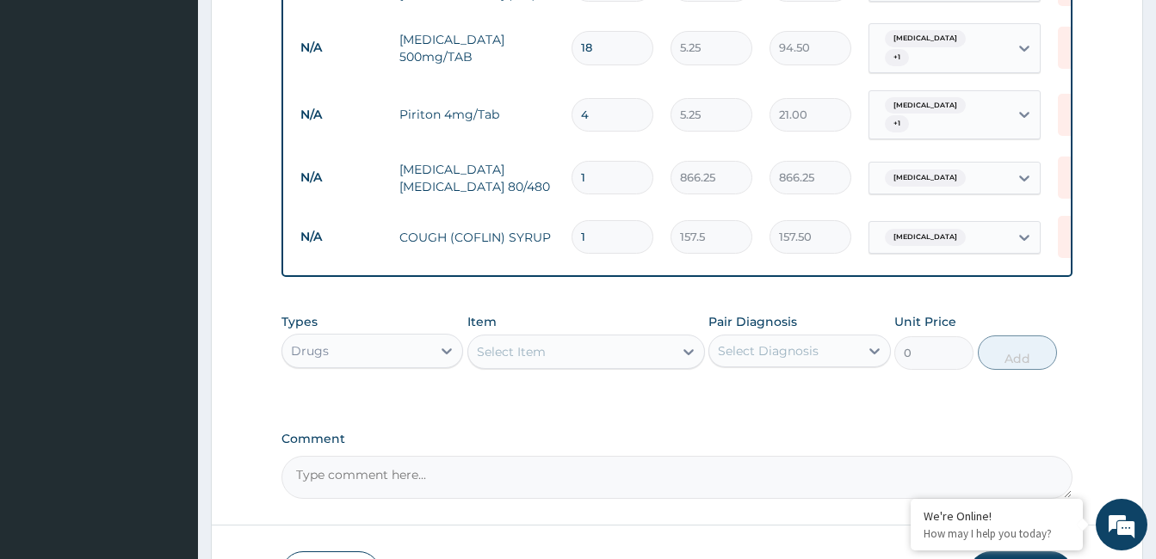
click at [527, 343] on div "Select Item" at bounding box center [511, 351] width 69 height 17
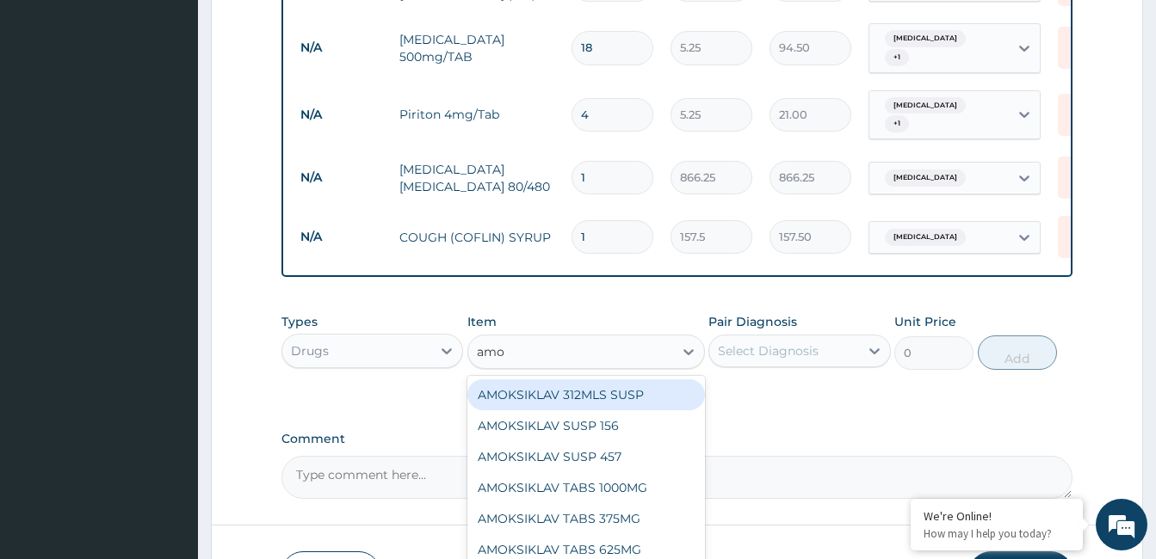
type input "amox"
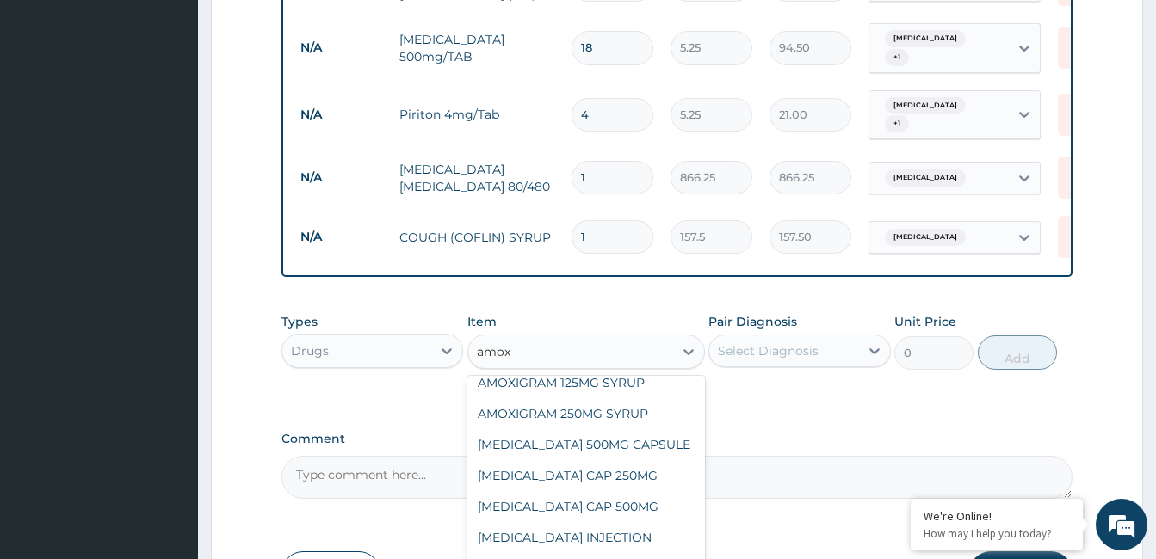
scroll to position [225, 0]
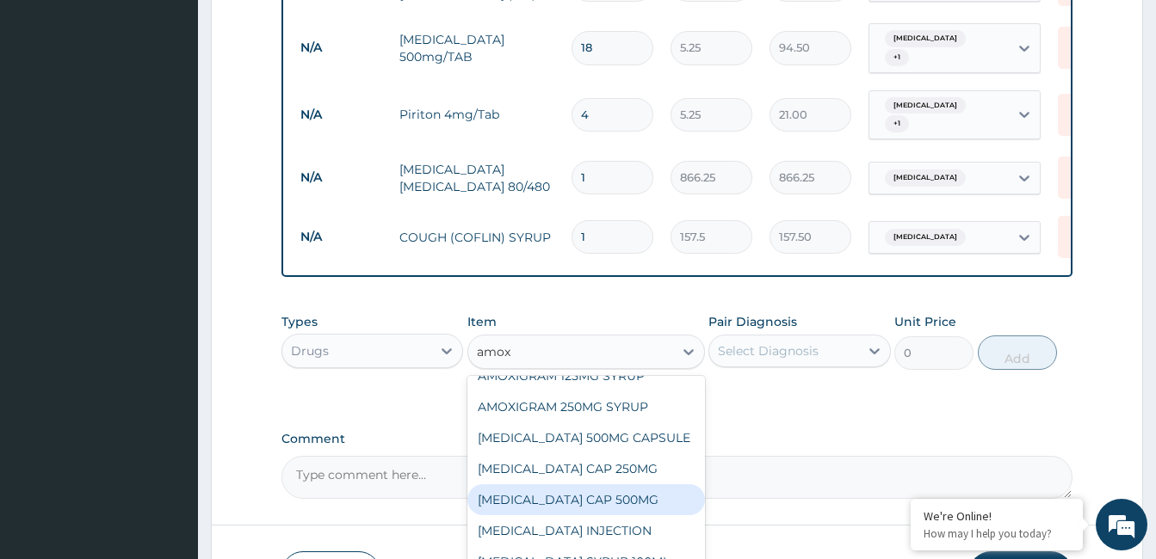
click at [647, 498] on div "AMOXIL CAP 500MG" at bounding box center [586, 499] width 238 height 31
type input "63"
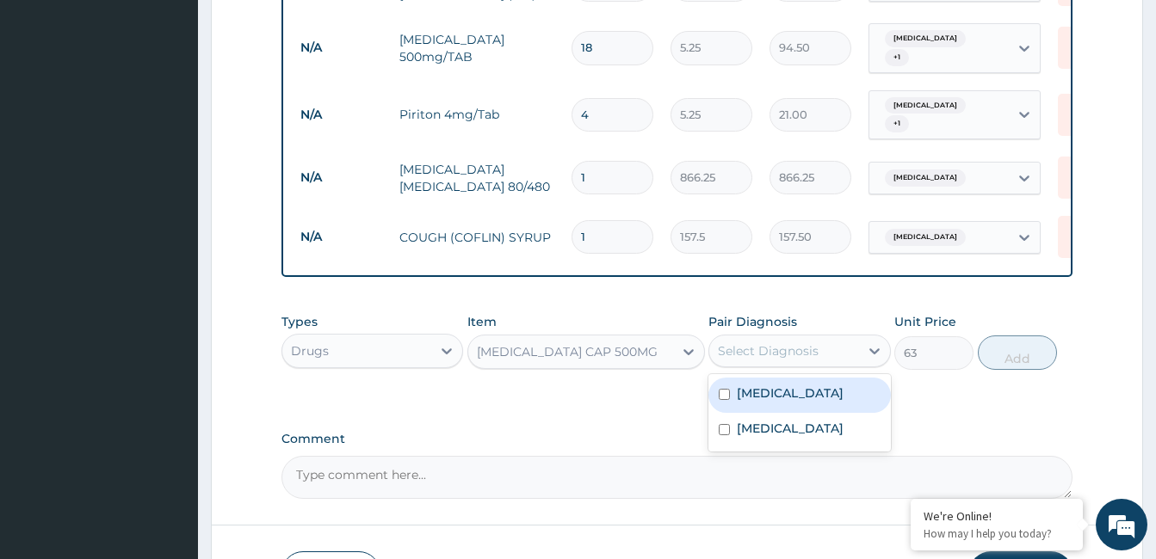
click at [799, 343] on div "Select Diagnosis" at bounding box center [768, 350] width 101 height 17
click at [803, 401] on div "Malaria" at bounding box center [799, 395] width 182 height 35
checkbox input "true"
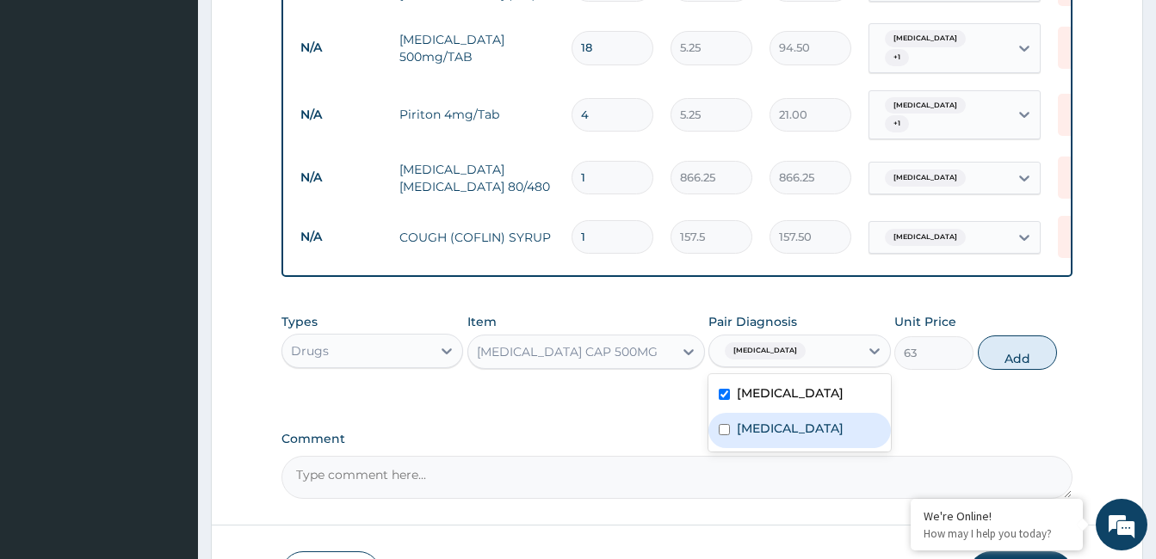
click at [806, 433] on label "Upper respiratory infection" at bounding box center [790, 428] width 107 height 17
checkbox input "true"
click at [1031, 343] on button "Add" at bounding box center [1017, 353] width 79 height 34
type input "0"
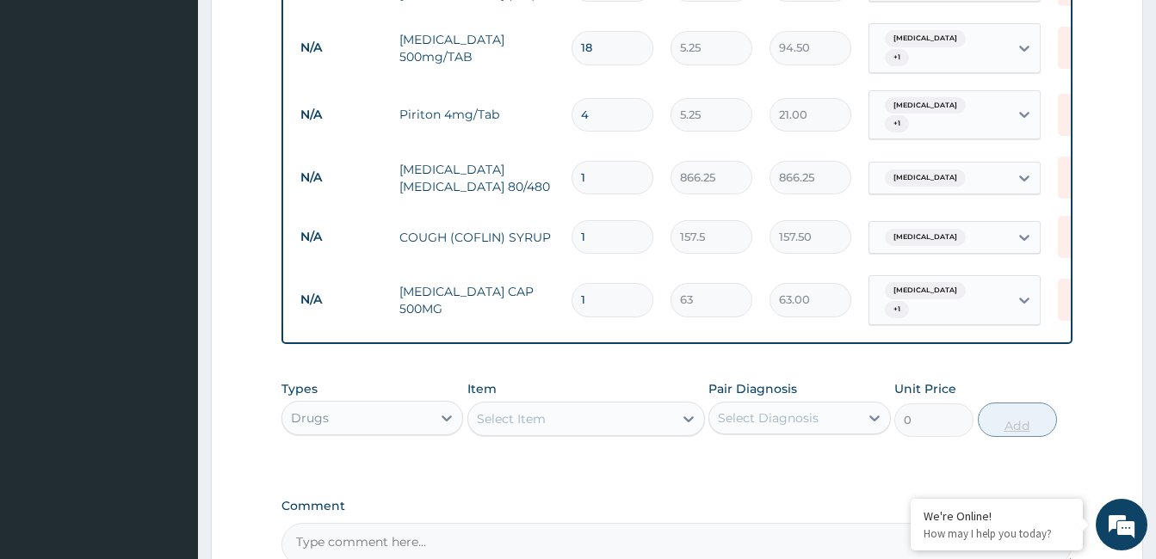
type input "0.00"
type input "2"
type input "126.00"
type input "20"
type input "1260.00"
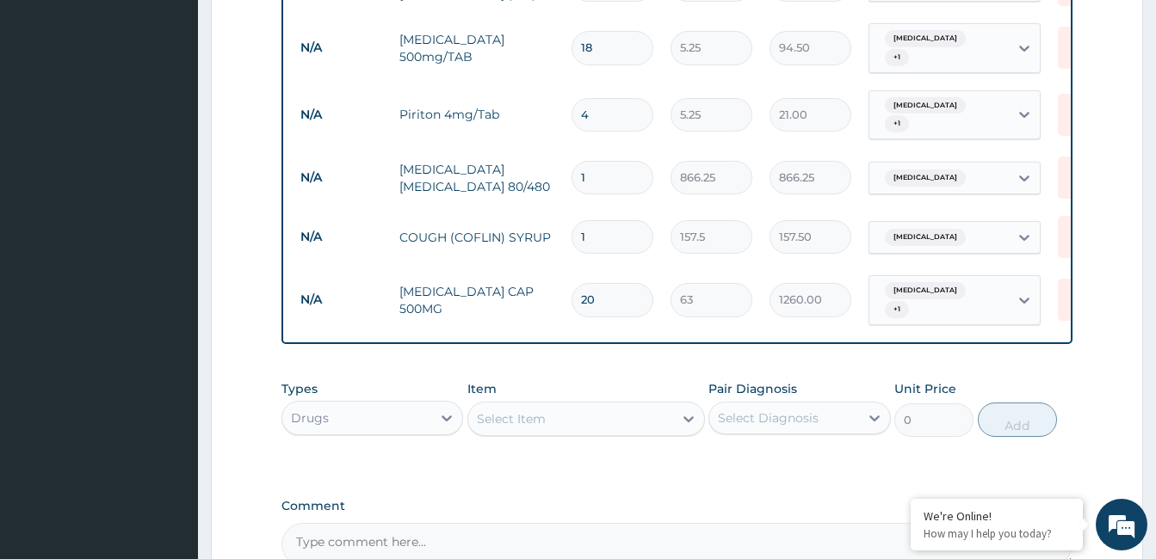
scroll to position [976, 0]
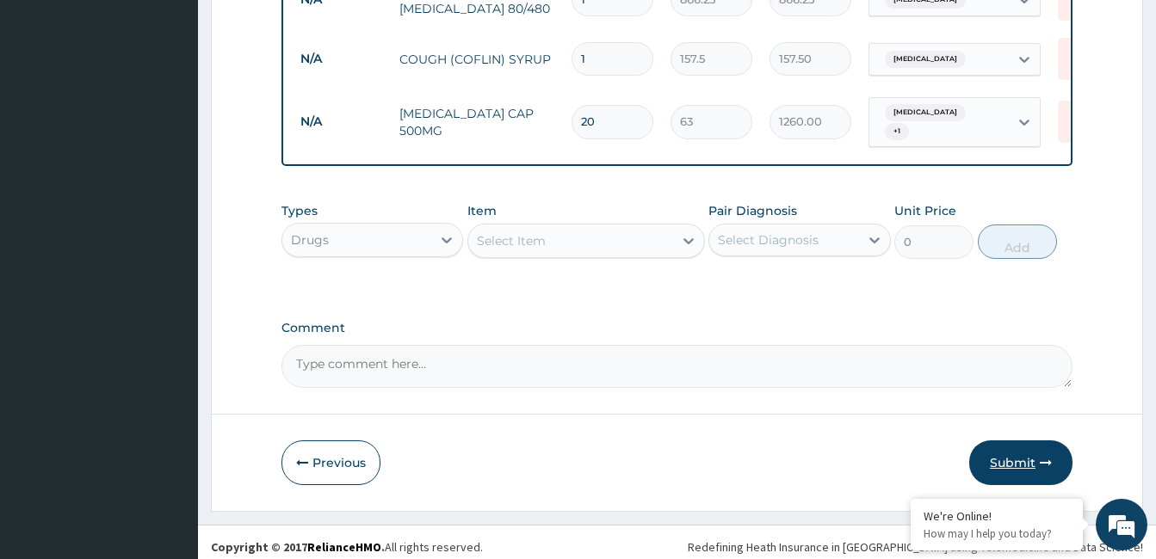
type input "20"
click at [1013, 453] on button "Submit" at bounding box center [1020, 463] width 103 height 45
